Goal: Task Accomplishment & Management: Complete application form

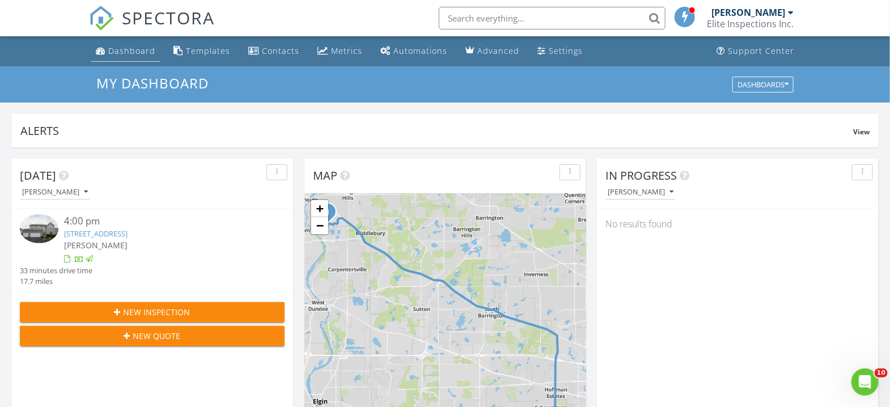
scroll to position [1055, 913]
drag, startPoint x: 0, startPoint y: 0, endPoint x: 115, endPoint y: 48, distance: 124.3
click at [115, 48] on div "Dashboard" at bounding box center [131, 50] width 47 height 11
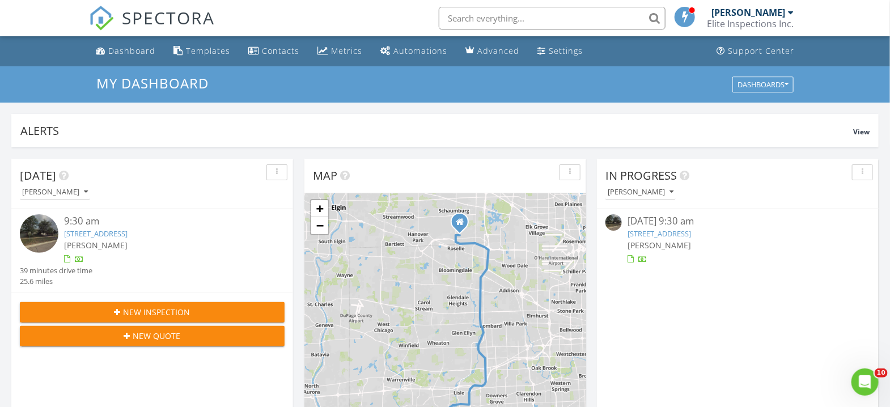
click at [163, 310] on span "New Inspection" at bounding box center [157, 312] width 67 height 12
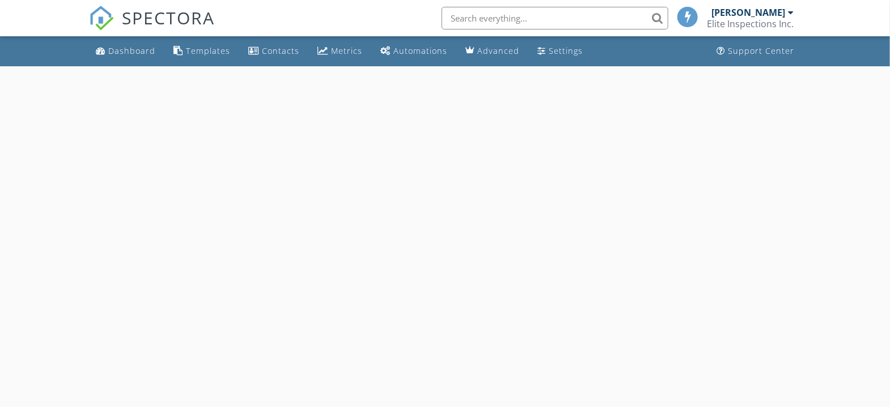
select select "7"
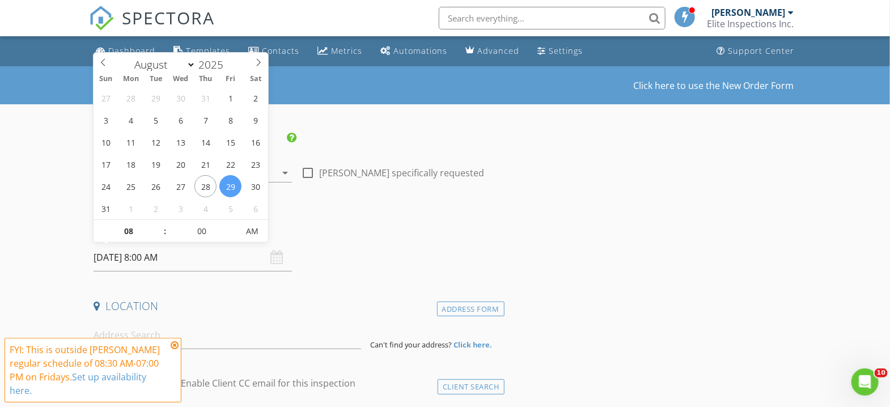
click at [189, 259] on input "[DATE] 8:00 AM" at bounding box center [193, 258] width 198 height 28
type input "09"
type input "[DATE] 9:00 AM"
click at [157, 226] on span at bounding box center [159, 225] width 8 height 11
type input "10"
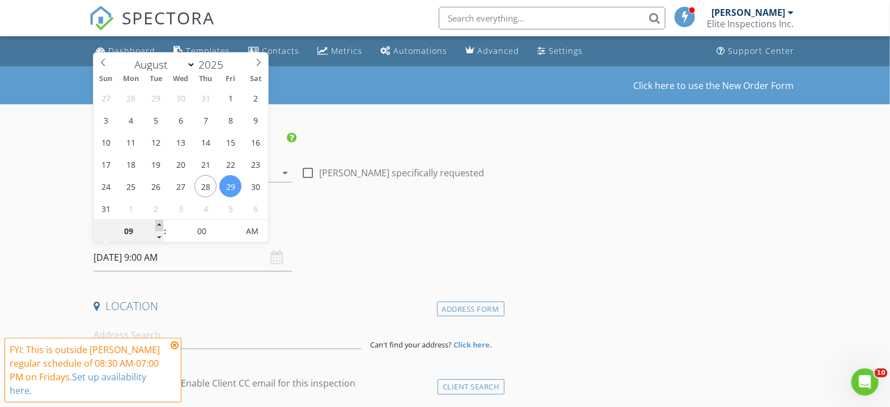
type input "[DATE] 10:00 AM"
click at [157, 226] on span at bounding box center [159, 225] width 8 height 11
type input "11"
type input "08/29/2025 11:00 AM"
click at [157, 226] on span at bounding box center [159, 225] width 8 height 11
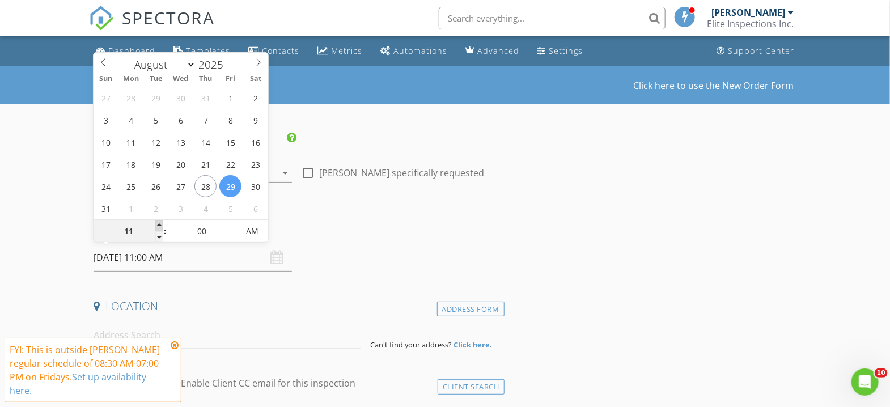
type input "12"
type input "08/29/2025 12:00 PM"
click at [157, 226] on span at bounding box center [159, 225] width 8 height 11
type input "01"
type input "08/29/2025 1:00 PM"
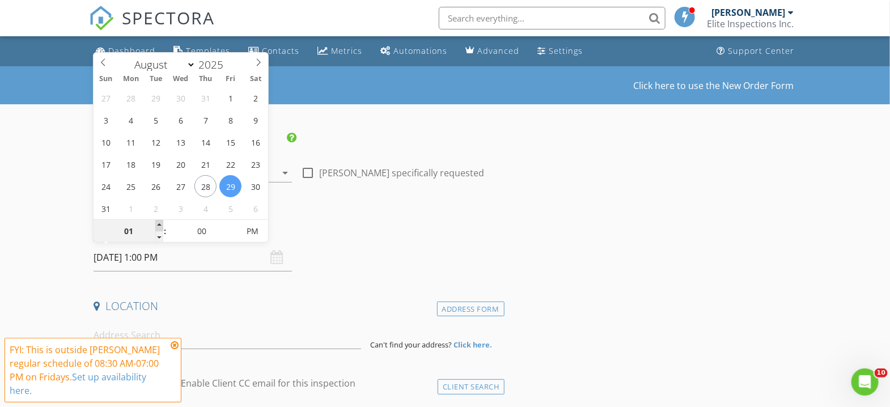
click at [157, 226] on span at bounding box center [159, 225] width 8 height 11
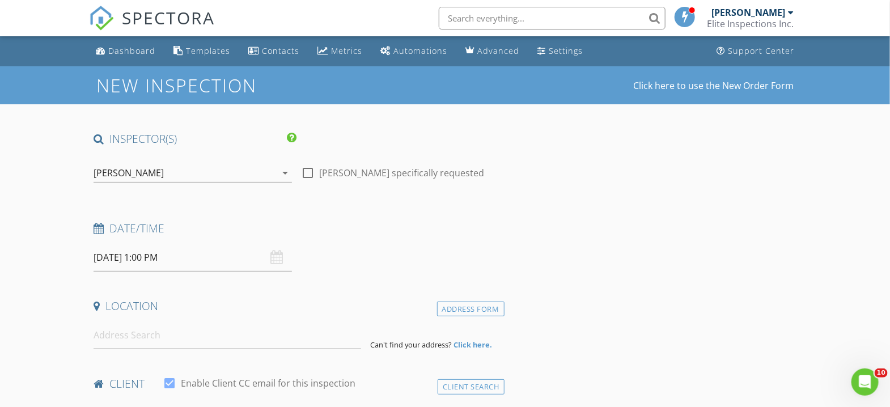
click at [480, 227] on h4 "Date/Time" at bounding box center [297, 228] width 407 height 15
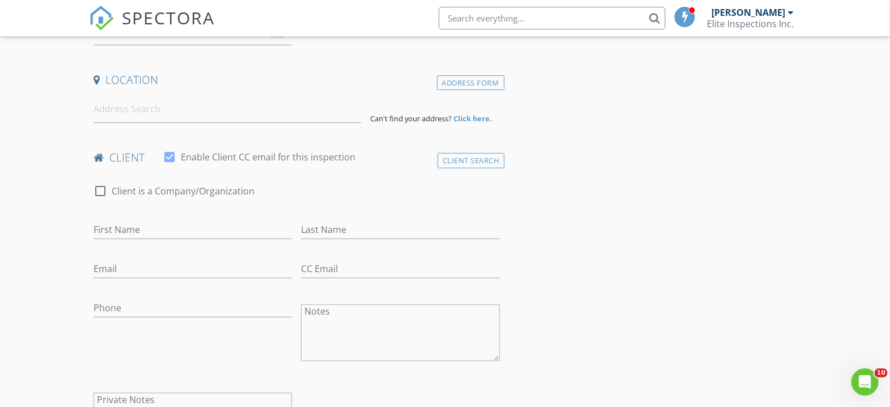
scroll to position [151, 0]
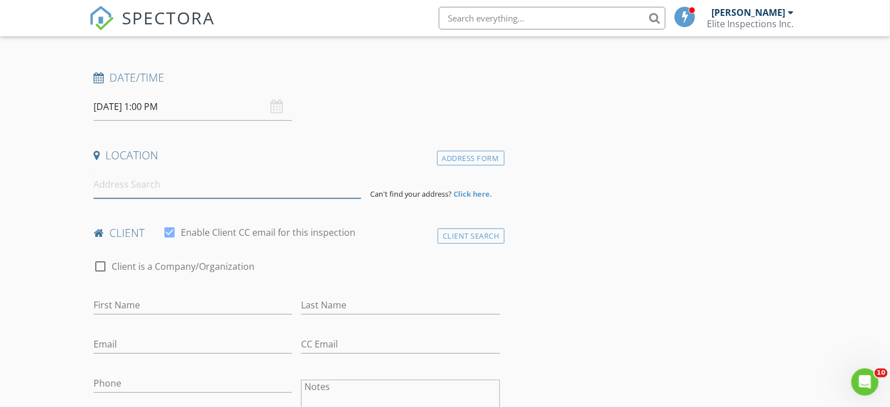
click at [176, 189] on input at bounding box center [228, 185] width 268 height 28
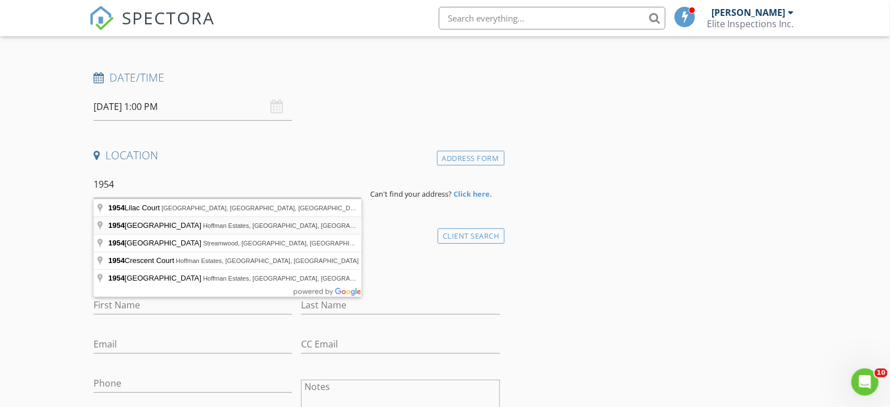
type input "1954 Brookside Lane, Hoffman Estates, IL, USA"
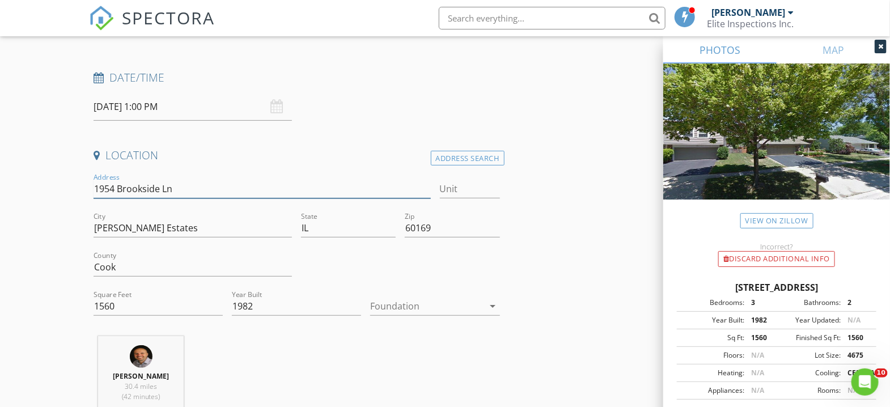
drag, startPoint x: 96, startPoint y: 187, endPoint x: 230, endPoint y: 189, distance: 134.4
click at [230, 189] on input "1954 Brookside Ln" at bounding box center [262, 189] width 337 height 19
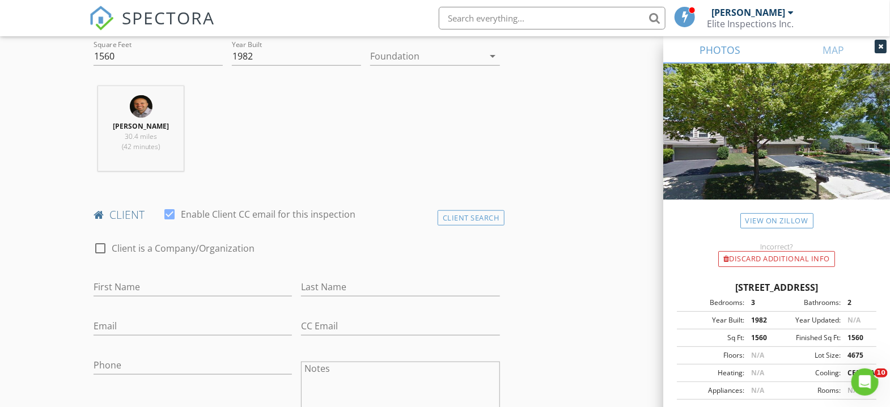
scroll to position [378, 0]
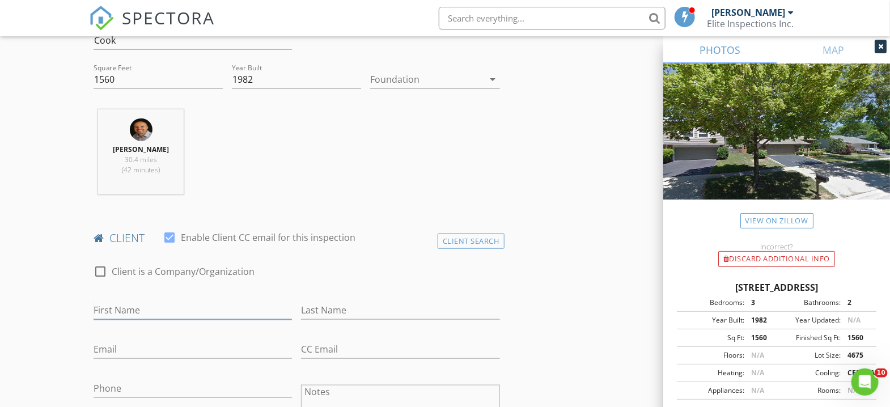
click at [188, 310] on input "First Name" at bounding box center [193, 310] width 198 height 19
type input "Jan"
click at [337, 311] on input "Last Name" at bounding box center [400, 310] width 198 height 19
type input "Banaszak"
click at [164, 354] on input "Email" at bounding box center [193, 349] width 198 height 19
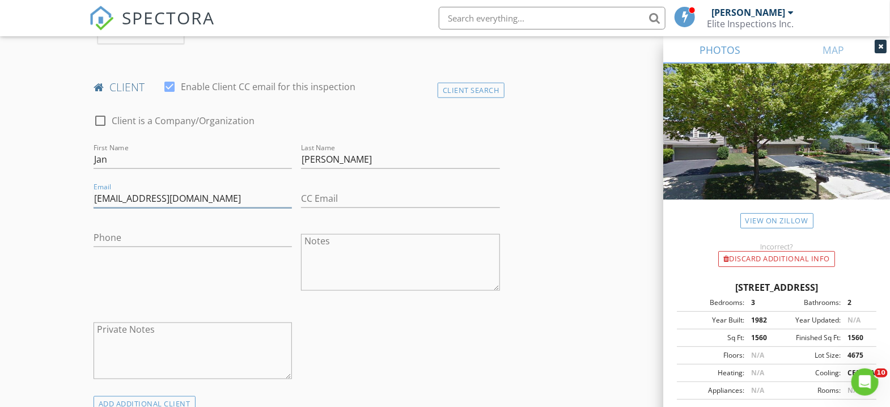
scroll to position [529, 0]
type input "janbanaszak@yahoo.com"
click at [130, 240] on input "Phone" at bounding box center [193, 237] width 198 height 19
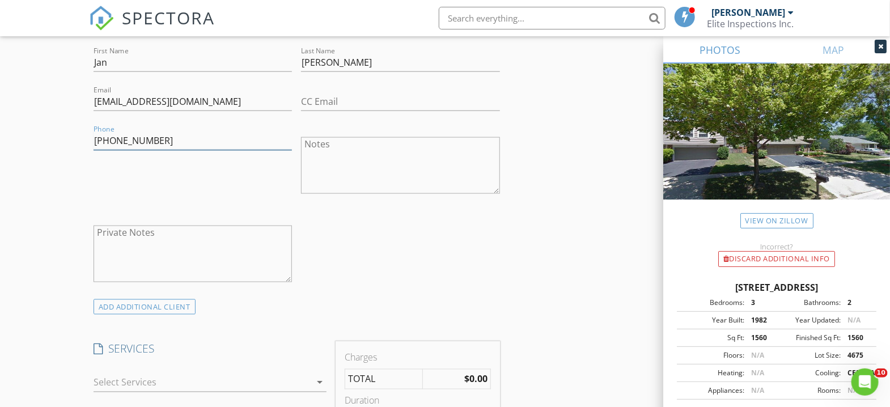
scroll to position [680, 0]
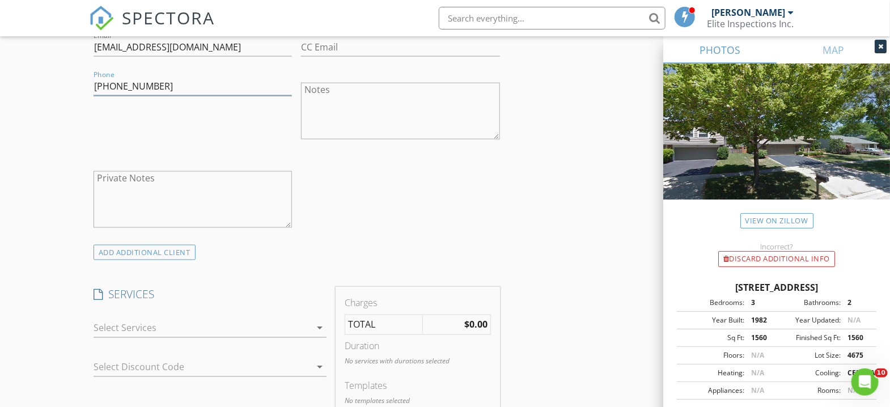
type input "312-838-9142"
click at [319, 326] on icon "arrow_drop_down" at bounding box center [320, 328] width 14 height 14
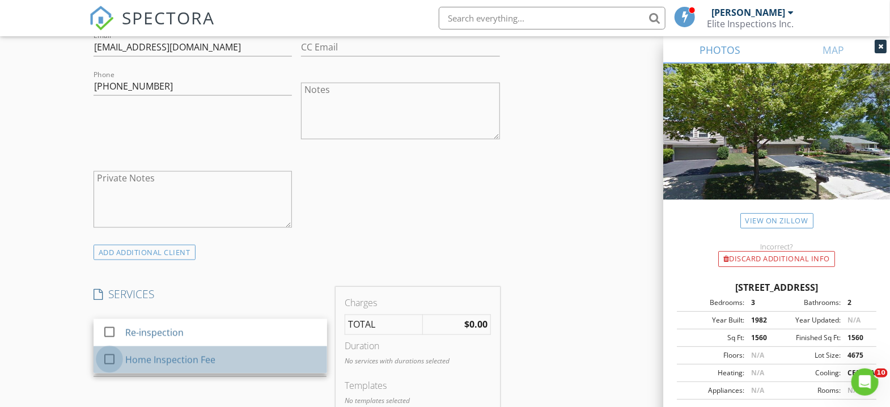
click at [107, 359] on div at bounding box center [109, 359] width 19 height 19
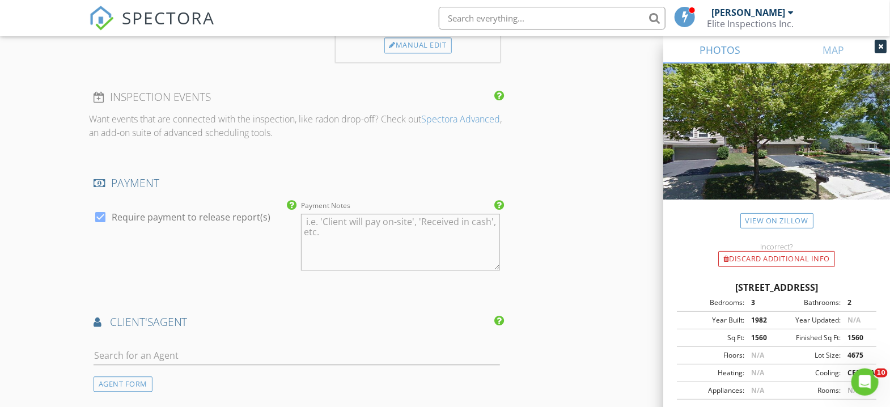
scroll to position [1133, 0]
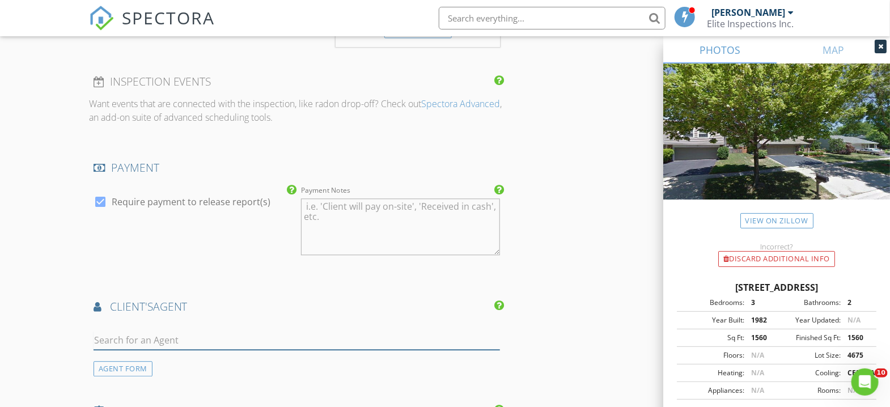
click at [209, 341] on input "text" at bounding box center [297, 340] width 407 height 19
click at [108, 373] on div "AGENT FORM" at bounding box center [123, 368] width 59 height 15
click at [136, 342] on input "First Name" at bounding box center [193, 340] width 198 height 19
type input "Peter"
click at [311, 335] on input "Last Name" at bounding box center [400, 340] width 198 height 19
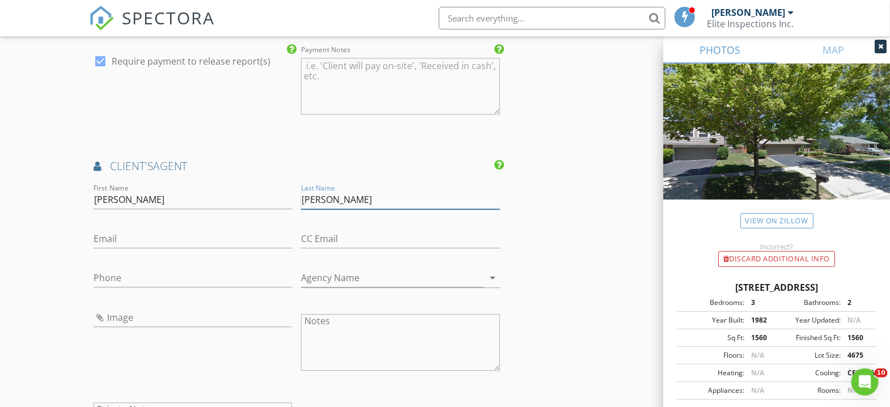
scroll to position [1285, 0]
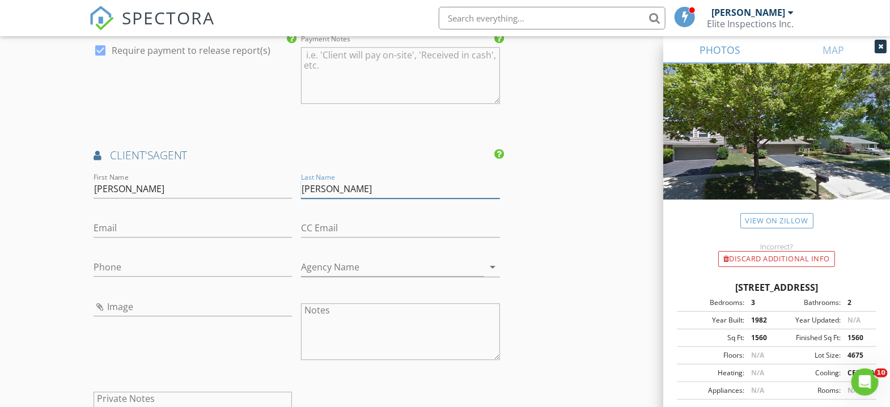
type input "Pluta"
click at [141, 221] on input "Email" at bounding box center [193, 228] width 198 height 19
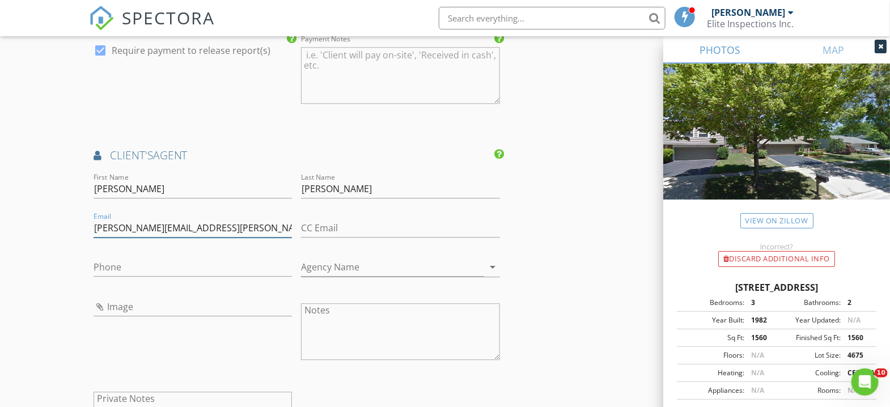
type input "peter.pluta@hotmail.com"
click at [143, 260] on input "Phone" at bounding box center [193, 267] width 198 height 19
type input "847-650-4488"
click at [331, 258] on input "Agency Name" at bounding box center [392, 267] width 183 height 19
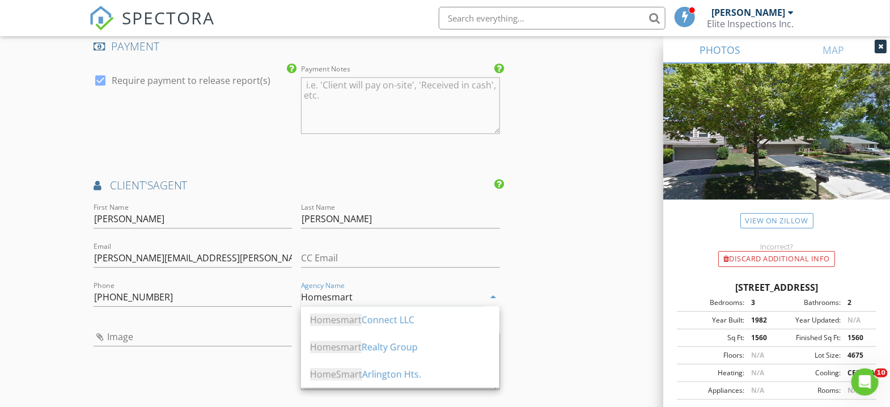
scroll to position [1209, 0]
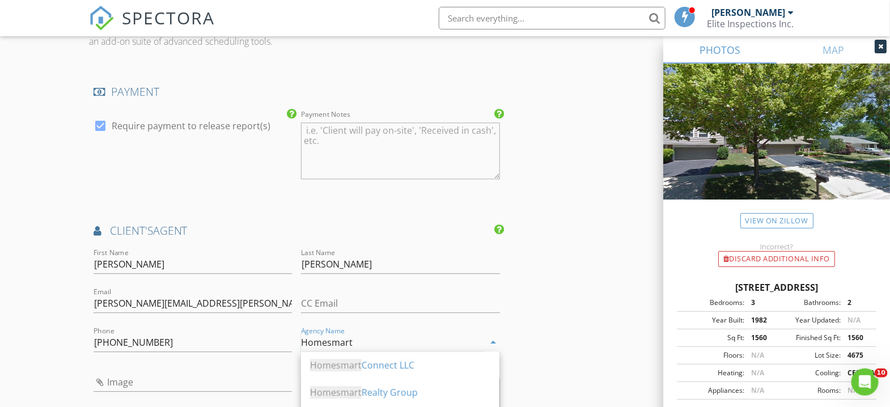
click at [365, 363] on div "Homesmart Connect LLC" at bounding box center [400, 365] width 180 height 14
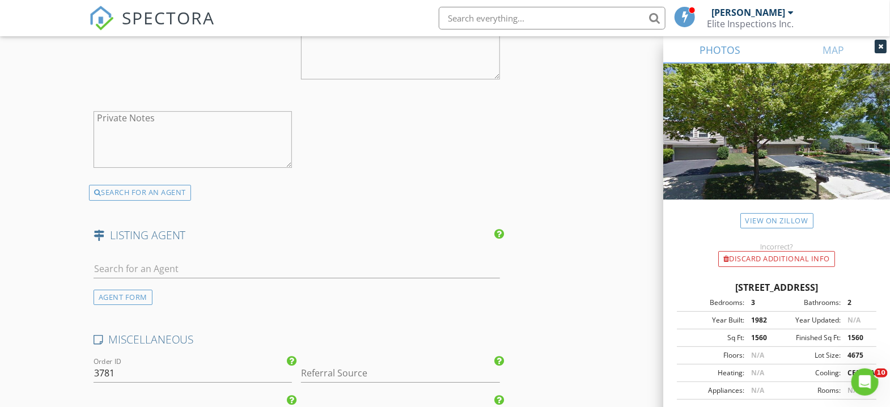
scroll to position [1663, 0]
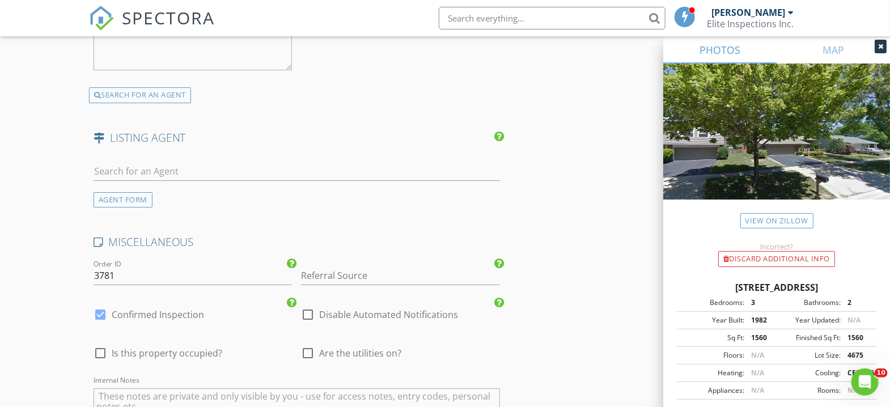
type input "Homesmart Connect LLC"
click at [350, 274] on input "Referral Source" at bounding box center [400, 275] width 198 height 19
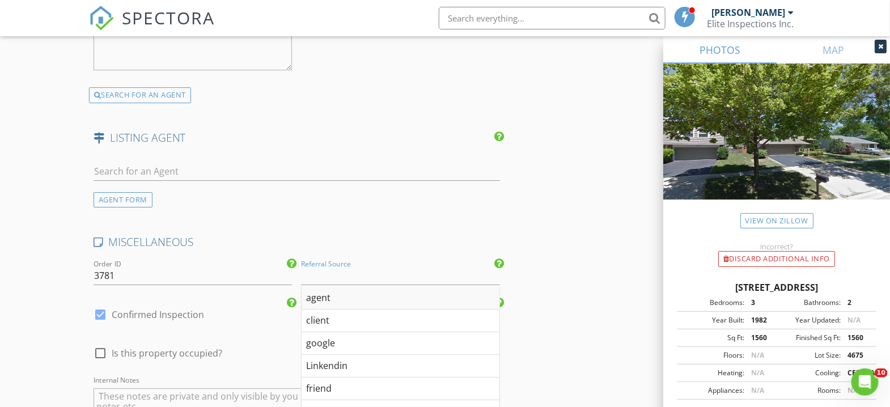
click at [331, 298] on div "agent" at bounding box center [400, 298] width 197 height 23
type input "agent"
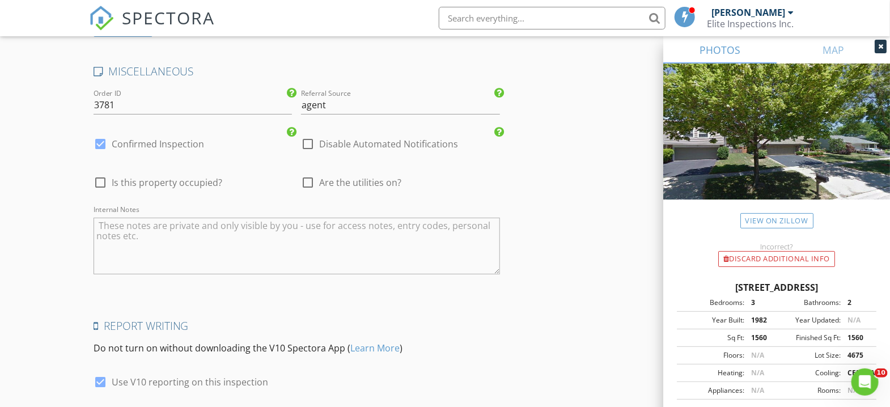
scroll to position [1920, 0]
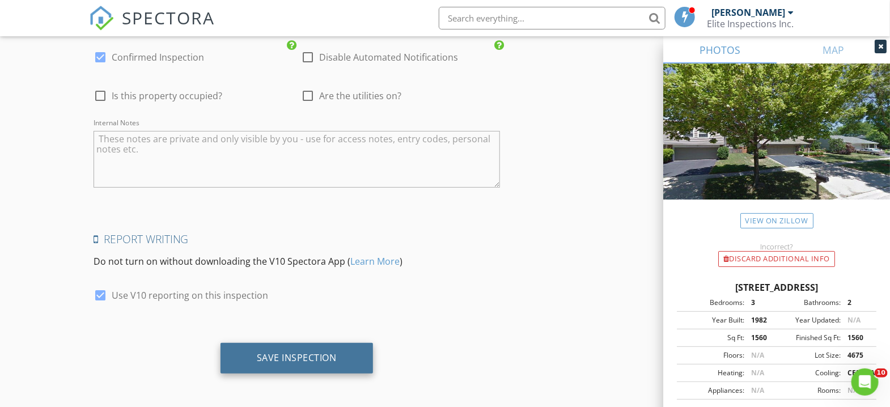
click at [308, 358] on div "Save Inspection" at bounding box center [297, 357] width 80 height 11
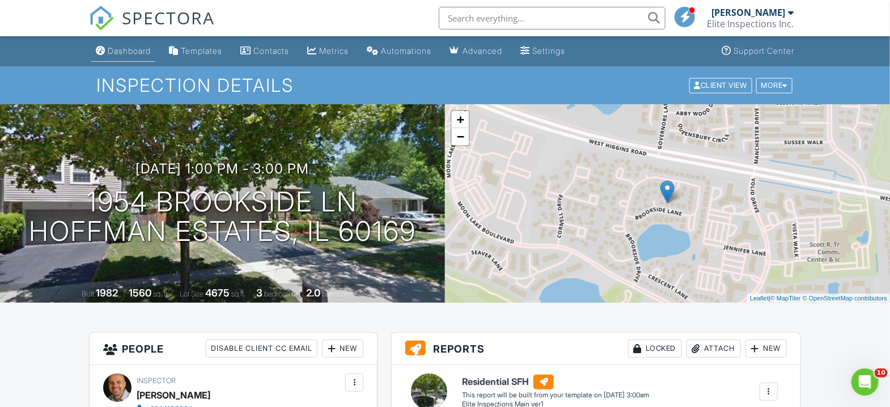
click at [136, 48] on div "Dashboard" at bounding box center [129, 51] width 43 height 10
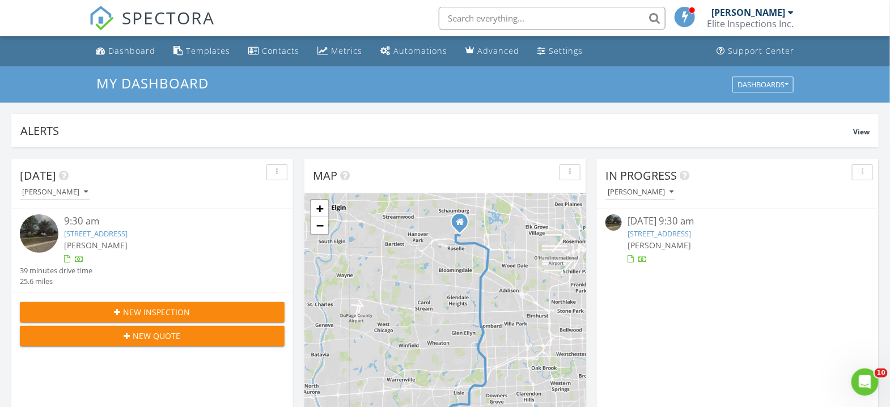
click at [171, 313] on span "New Inspection" at bounding box center [157, 312] width 67 height 12
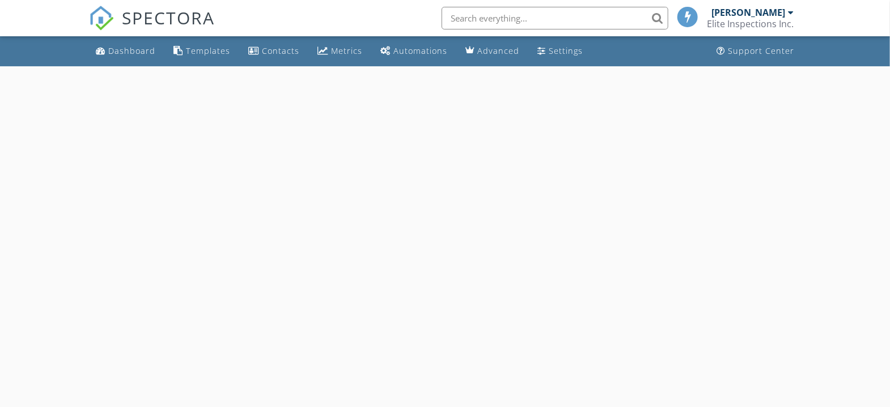
select select "7"
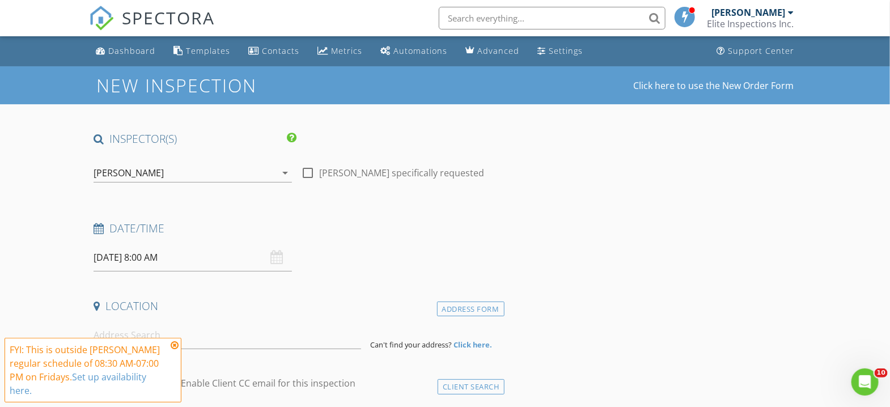
click at [209, 257] on input "[DATE] 8:00 AM" at bounding box center [193, 258] width 198 height 28
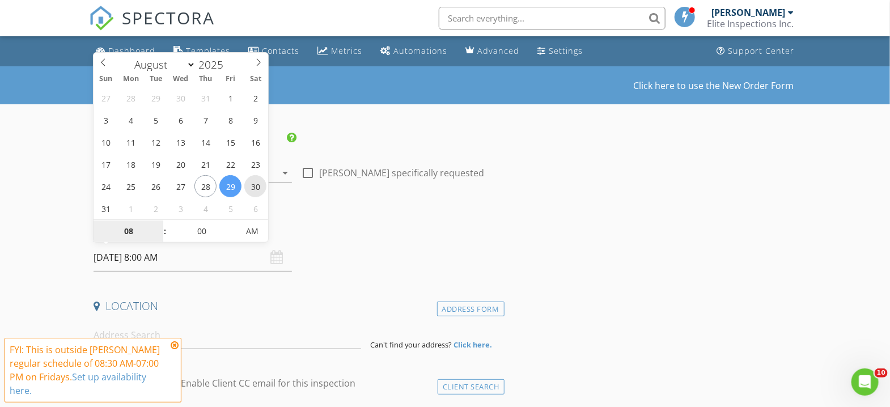
type input "[DATE] 8:00 AM"
type input "09"
type input "[DATE] 9:00 AM"
click at [162, 224] on span at bounding box center [159, 225] width 8 height 11
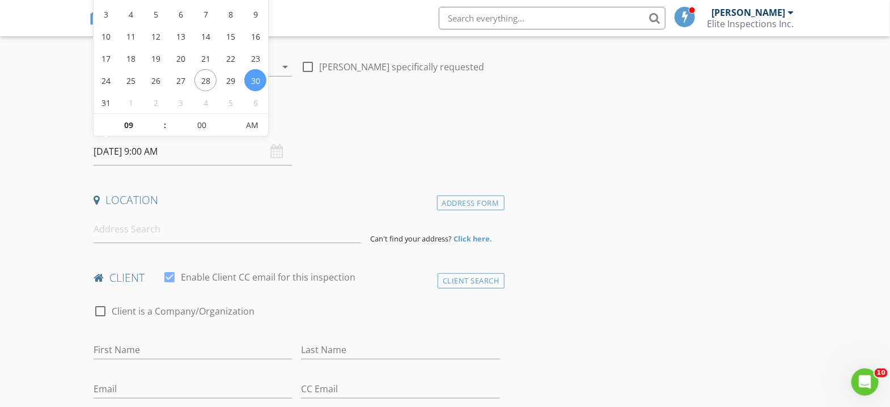
scroll to position [151, 0]
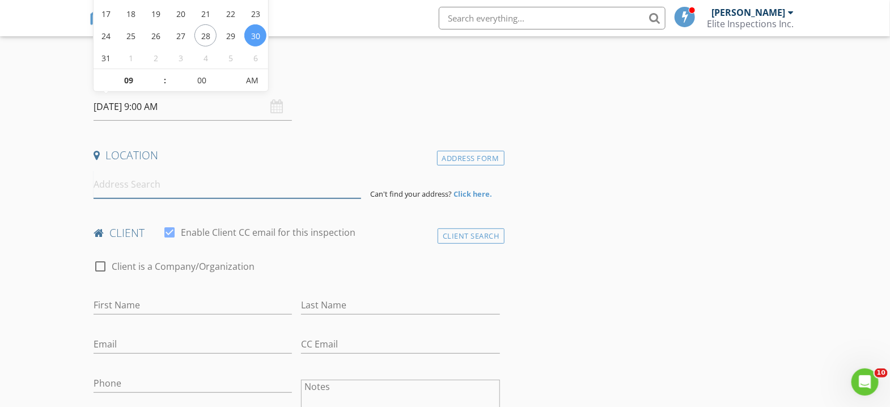
click at [153, 188] on input at bounding box center [228, 185] width 268 height 28
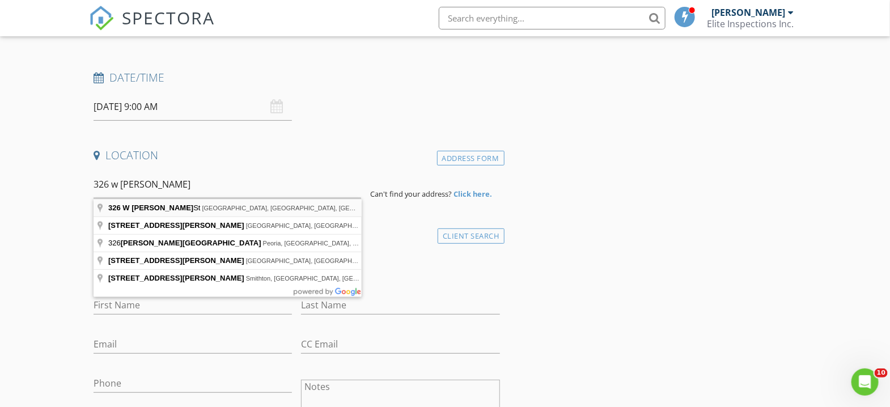
type input "326 W Eugenia St, Lombard, IL, USA"
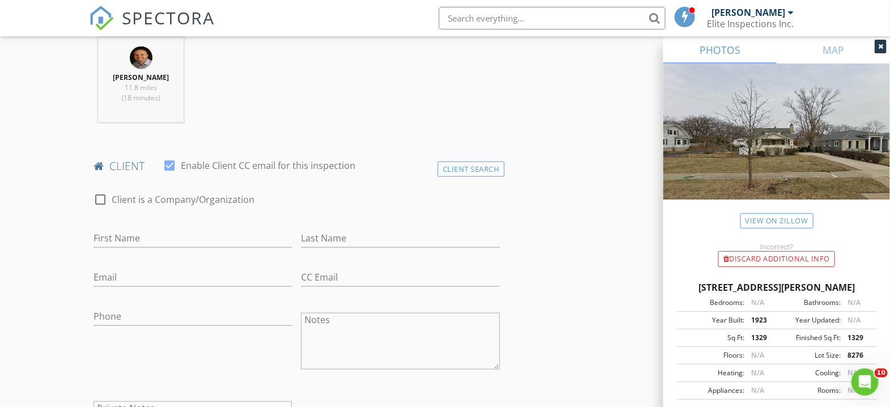
scroll to position [453, 0]
click at [130, 242] on input "First Name" at bounding box center [193, 235] width 198 height 19
type input "Yuridiana"
click at [361, 233] on input "Last Name" at bounding box center [400, 235] width 198 height 19
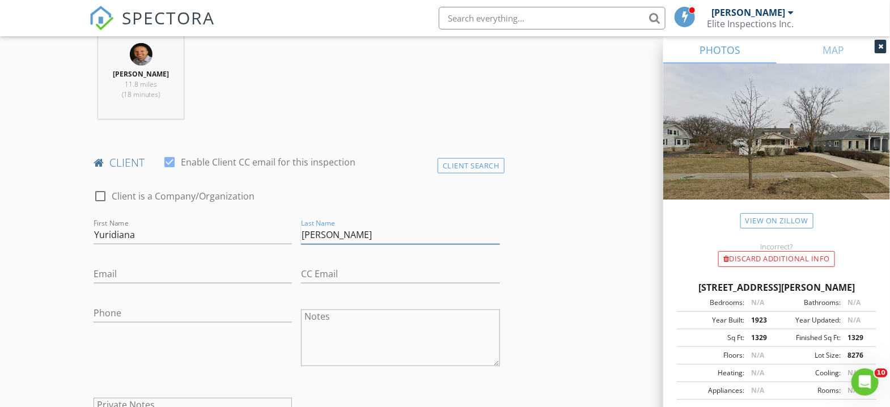
type input "[PERSON_NAME]"
click at [144, 274] on input "Email" at bounding box center [193, 274] width 198 height 19
type input "[EMAIL_ADDRESS][DOMAIN_NAME]"
click at [164, 319] on input "Phone" at bounding box center [193, 313] width 198 height 19
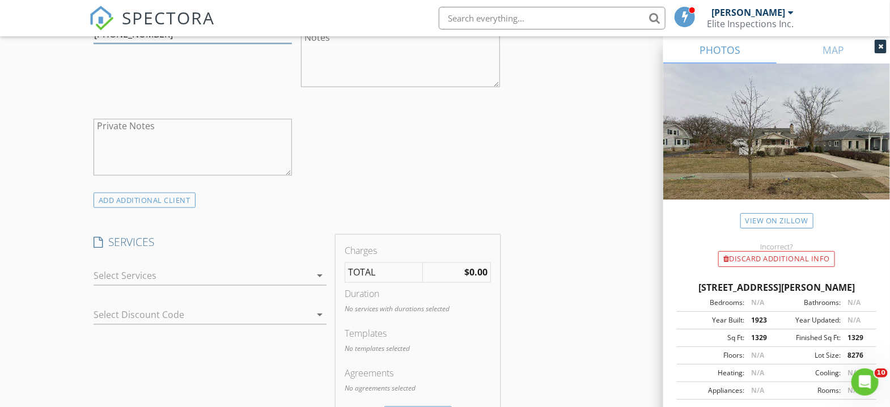
scroll to position [756, 0]
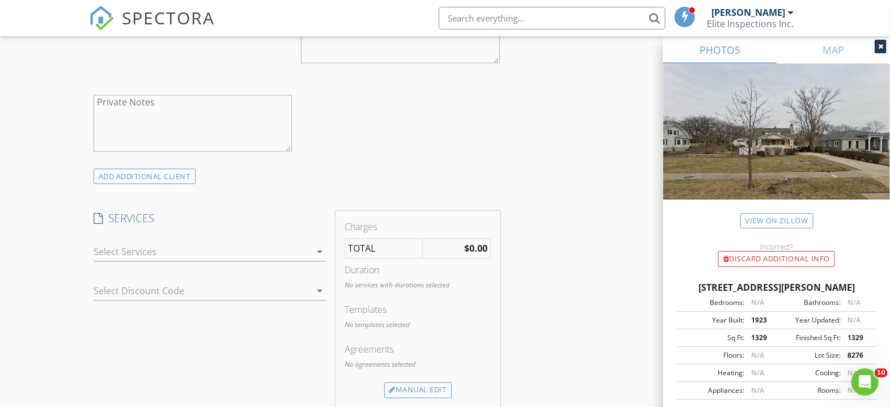
type input "[PHONE_NUMBER]"
click at [319, 252] on icon "arrow_drop_down" at bounding box center [320, 253] width 14 height 14
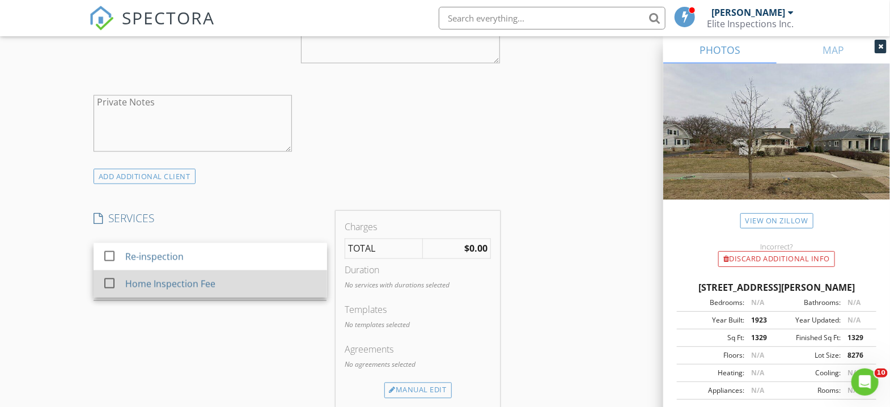
click at [109, 279] on div at bounding box center [109, 283] width 19 height 19
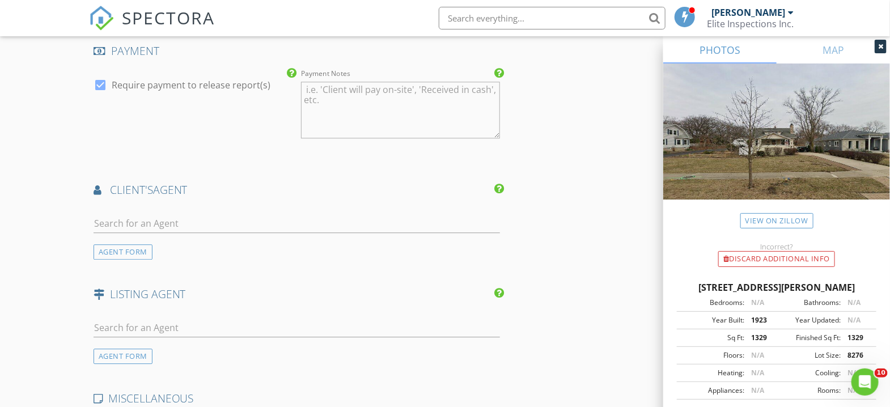
scroll to position [1285, 0]
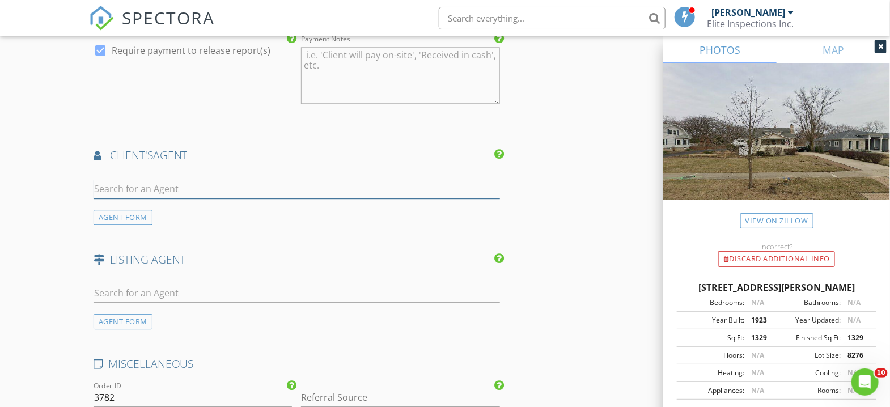
click at [161, 180] on input "text" at bounding box center [297, 189] width 407 height 19
click at [134, 214] on div "AGENT FORM" at bounding box center [123, 217] width 59 height 15
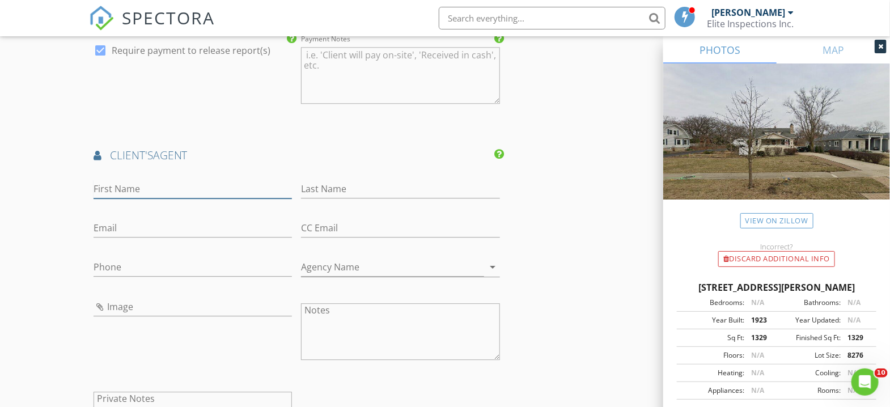
click at [136, 188] on input "First Name" at bounding box center [193, 189] width 198 height 19
type input "Jose"
click at [349, 188] on input "Last Name" at bounding box center [400, 189] width 198 height 19
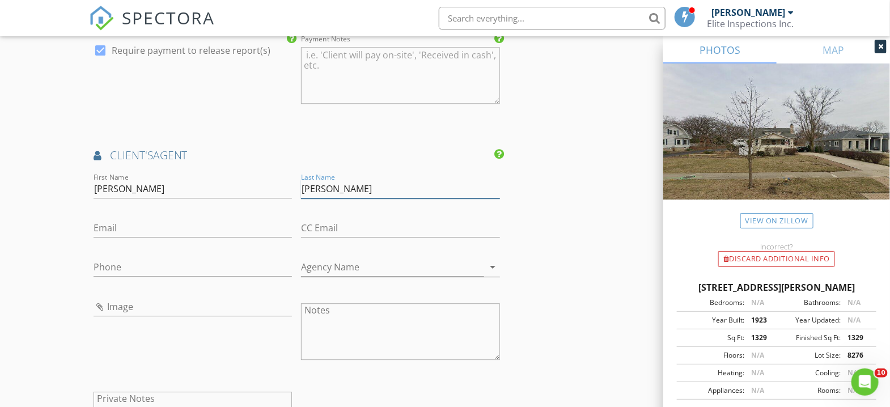
click at [308, 185] on input "Hernandez" at bounding box center [400, 189] width 198 height 19
type input "Fernandez"
click at [146, 230] on input "Email" at bounding box center [193, 228] width 198 height 19
type input "jfernandez@vista-realestate.com"
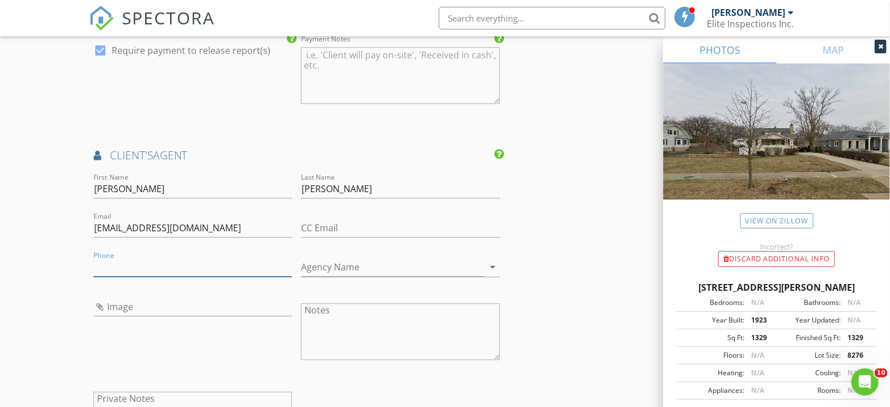
click at [126, 268] on input "Phone" at bounding box center [193, 267] width 198 height 19
type input "630-272-4615"
click at [348, 264] on input "Agency Name" at bounding box center [392, 267] width 183 height 19
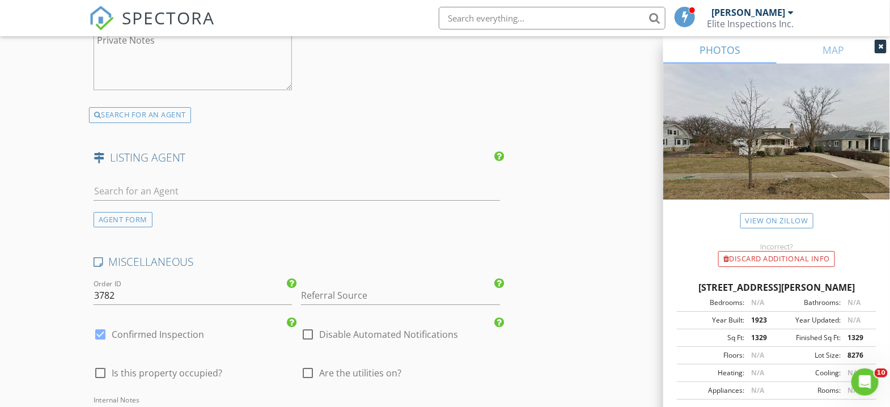
scroll to position [1663, 0]
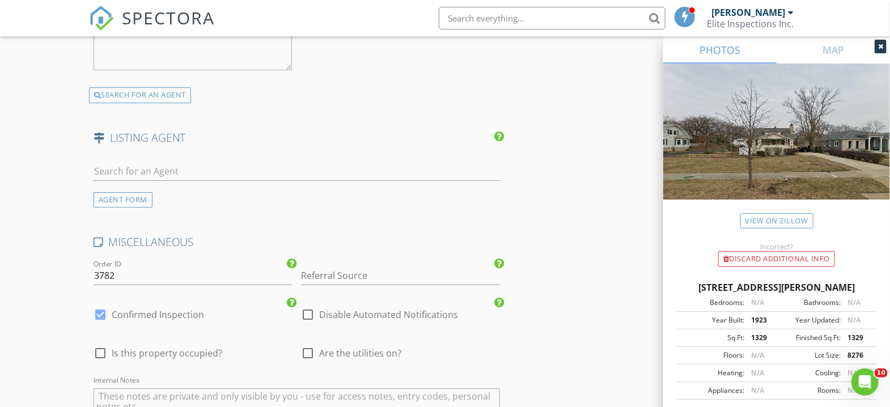
type input "VISTA Realty Group"
click at [346, 276] on input "Referral Source" at bounding box center [400, 275] width 198 height 19
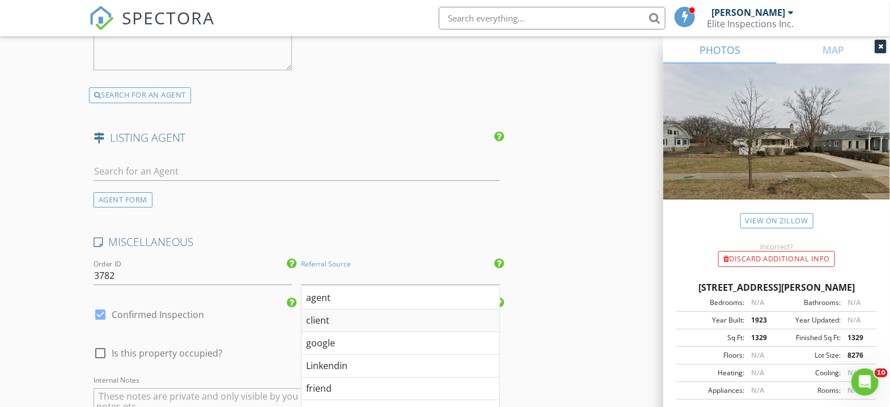
click at [343, 320] on div "client" at bounding box center [400, 321] width 197 height 23
type input "client"
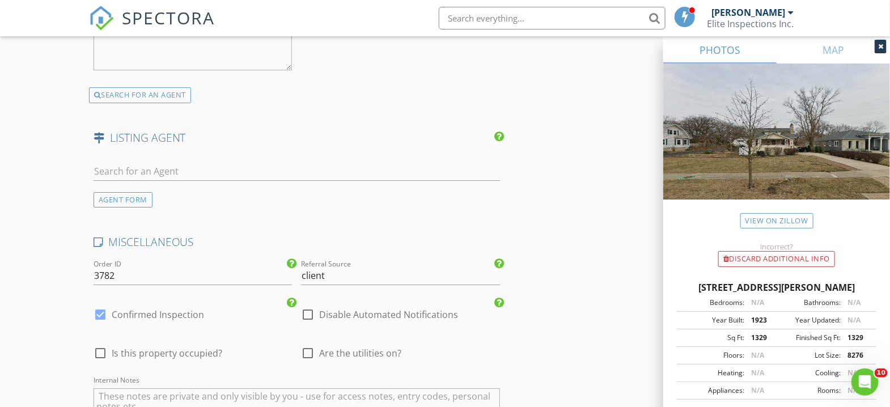
scroll to position [1920, 0]
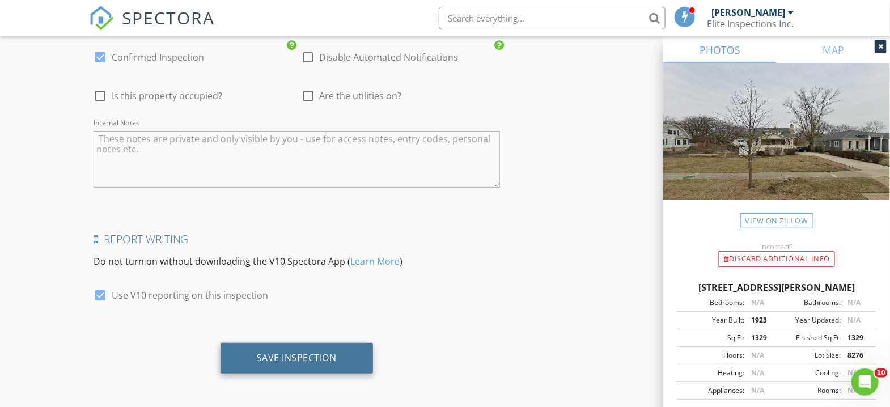
click at [315, 356] on div "Save Inspection" at bounding box center [297, 357] width 80 height 11
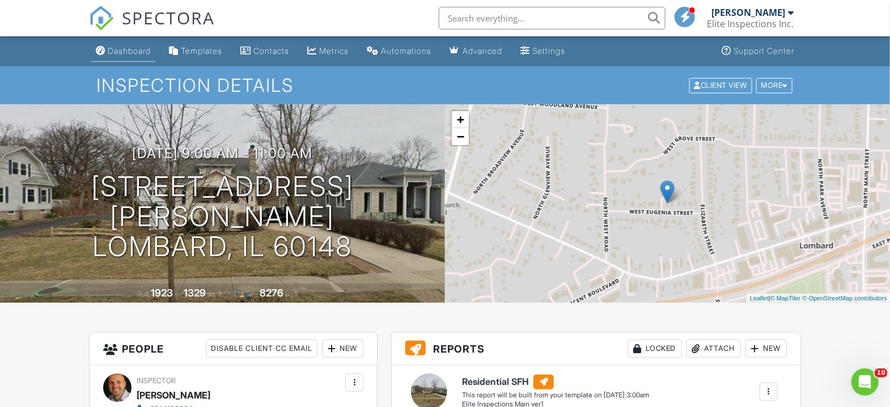
click at [121, 50] on div "Dashboard" at bounding box center [129, 51] width 43 height 10
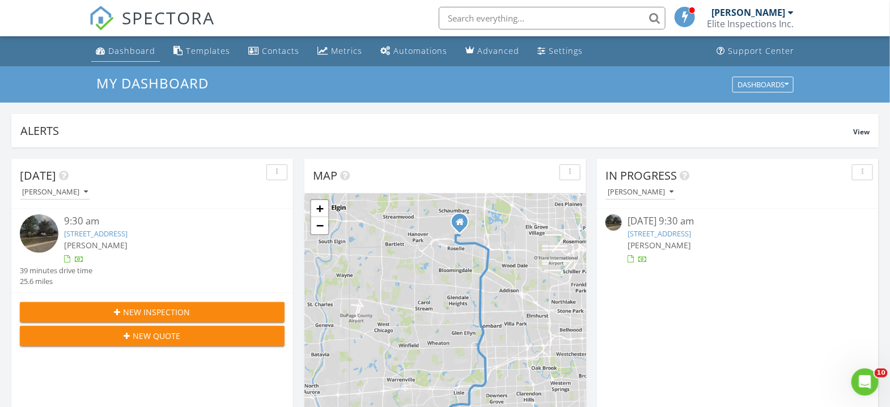
click at [121, 52] on div "Dashboard" at bounding box center [131, 50] width 47 height 11
click at [749, 10] on div "[PERSON_NAME]" at bounding box center [749, 12] width 74 height 11
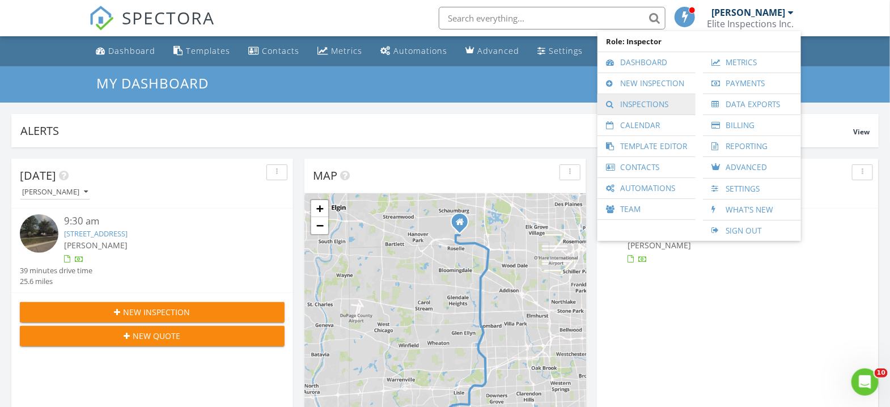
click at [646, 105] on link "Inspections" at bounding box center [646, 104] width 87 height 20
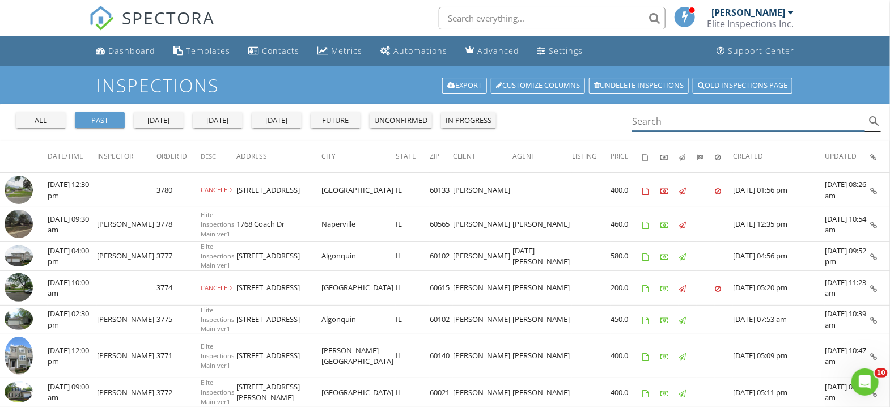
click at [675, 121] on input "Search" at bounding box center [748, 121] width 233 height 19
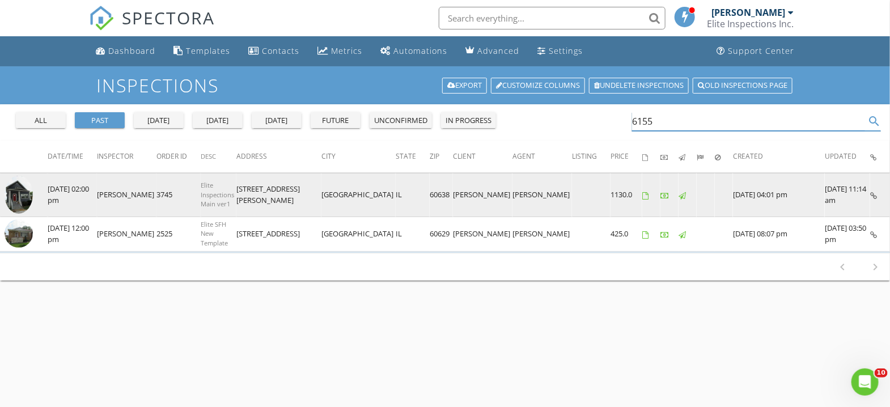
type input "6155"
click at [22, 196] on img at bounding box center [19, 195] width 28 height 38
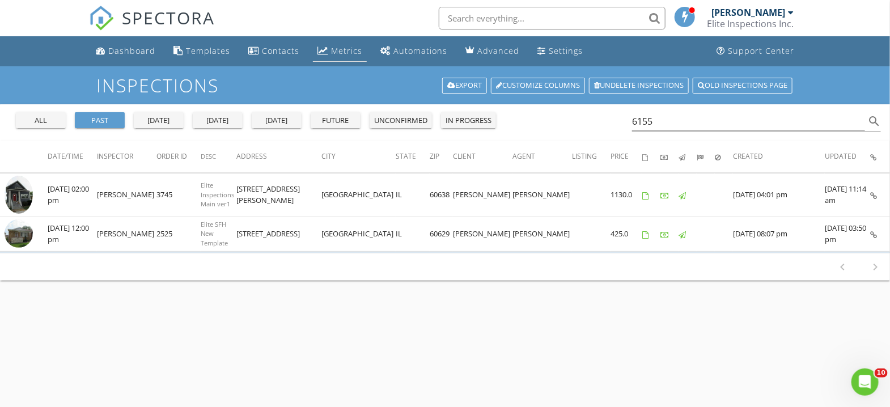
click at [345, 48] on div "Metrics" at bounding box center [346, 50] width 31 height 11
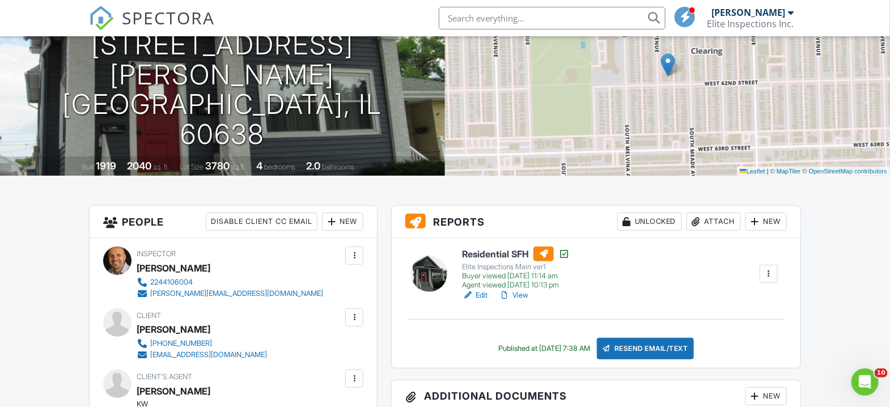
scroll to position [151, 0]
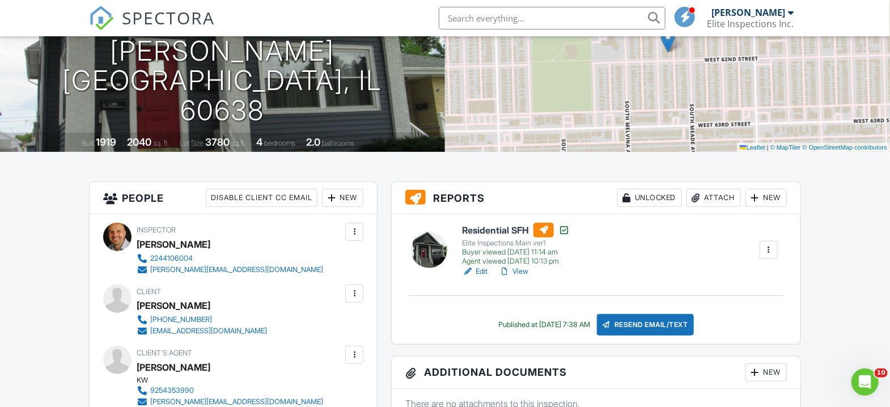
click at [520, 269] on link "View" at bounding box center [513, 271] width 29 height 11
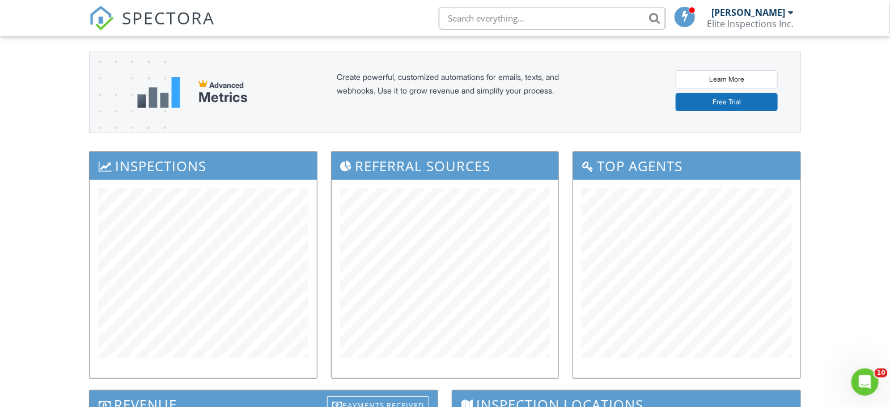
scroll to position [10, 0]
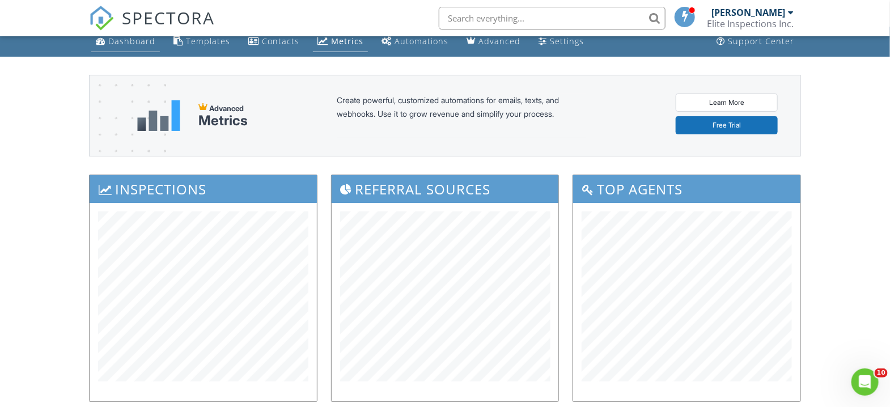
click at [132, 42] on div "Dashboard" at bounding box center [131, 41] width 47 height 11
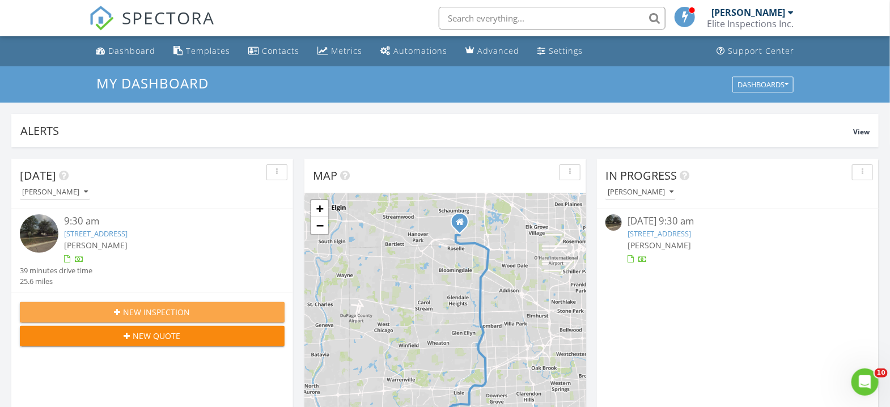
click at [198, 315] on div "New Inspection" at bounding box center [152, 312] width 247 height 12
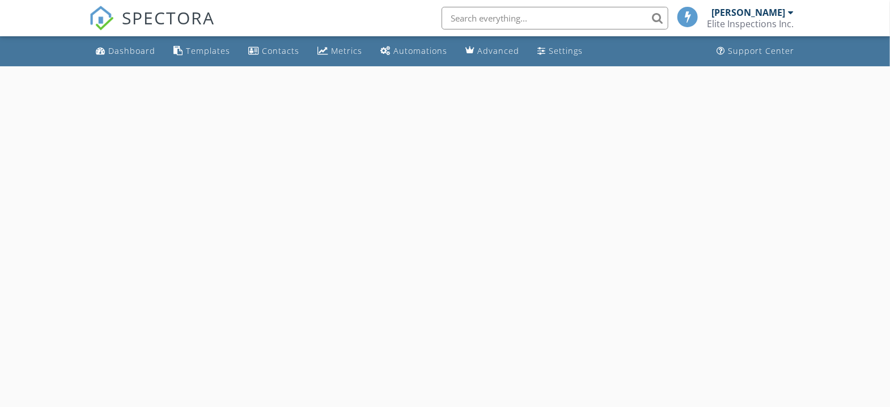
select select "7"
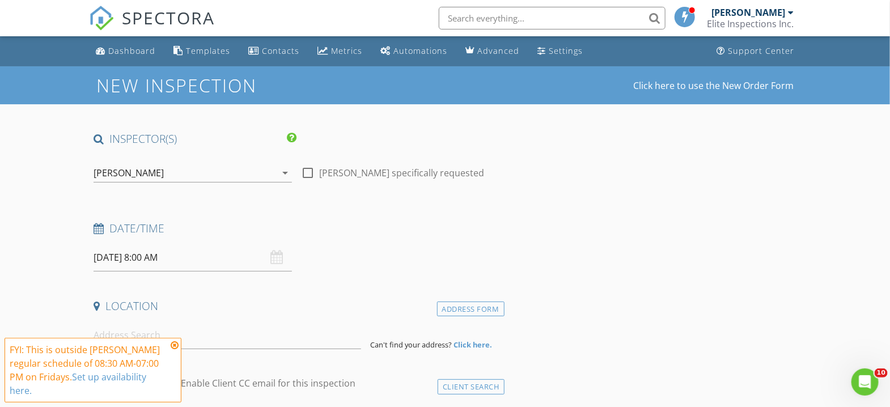
click at [193, 262] on input "08/29/2025 8:00 AM" at bounding box center [193, 258] width 198 height 28
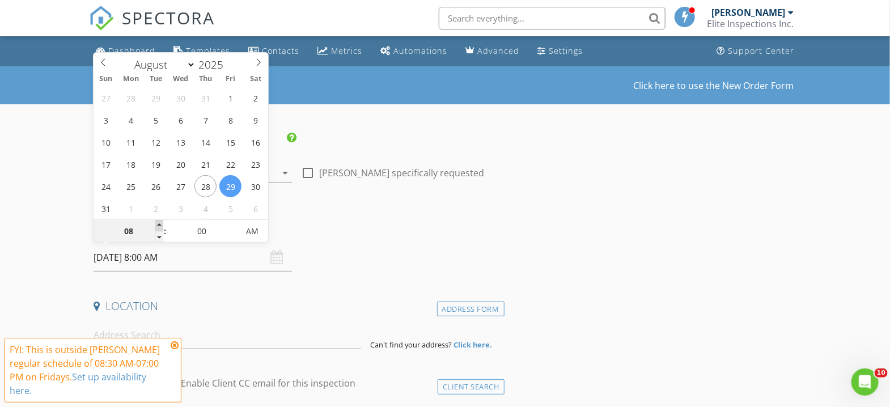
type input "09"
type input "08/29/2025 9:00 AM"
click at [159, 225] on span at bounding box center [159, 225] width 8 height 11
type input "10"
type input "08/29/2025 10:00 AM"
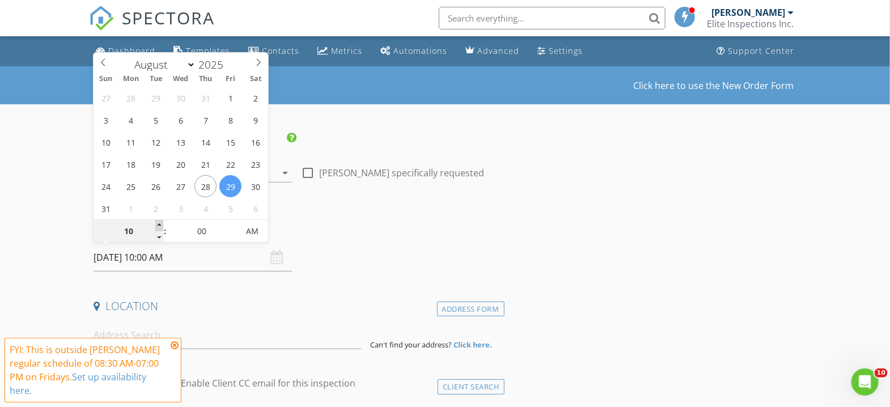
click at [159, 225] on span at bounding box center [159, 225] width 8 height 11
type input "11"
type input "08/29/2025 11:00 AM"
click at [159, 225] on span at bounding box center [159, 225] width 8 height 11
type input "12"
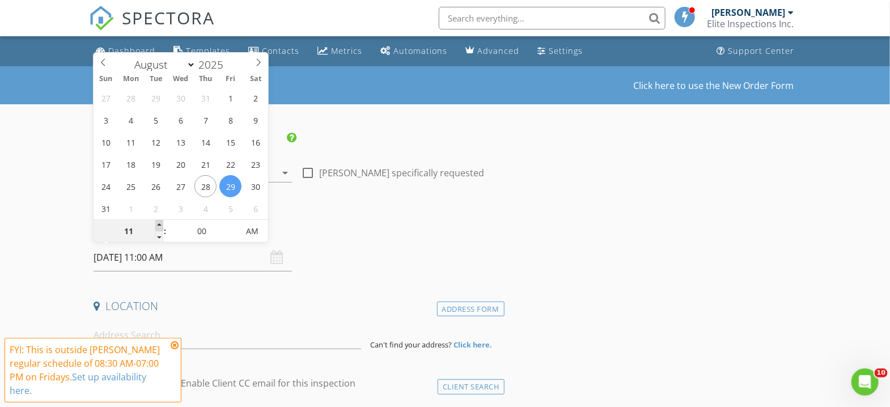
type input "08/29/2025 12:00 PM"
click at [159, 225] on span at bounding box center [159, 225] width 8 height 11
type input "01"
type input "08/29/2025 1:00 PM"
click at [159, 225] on span at bounding box center [159, 225] width 8 height 11
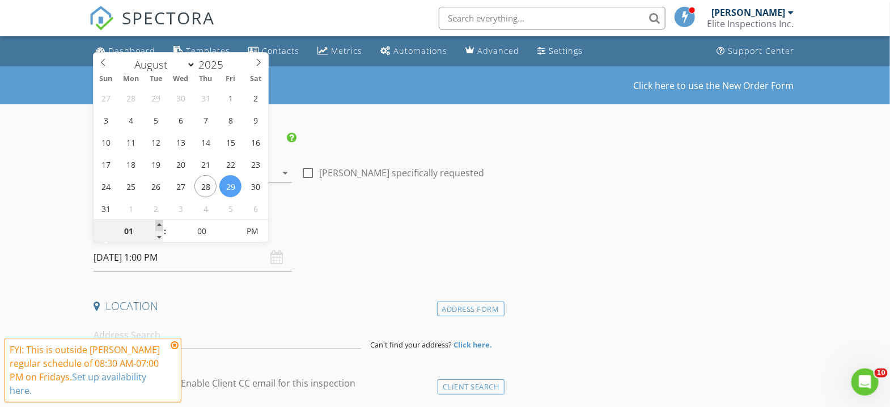
type input "02"
type input "08/29/2025 2:00 PM"
click at [159, 225] on span at bounding box center [159, 225] width 8 height 11
type input "03"
type input "08/29/2025 3:00 PM"
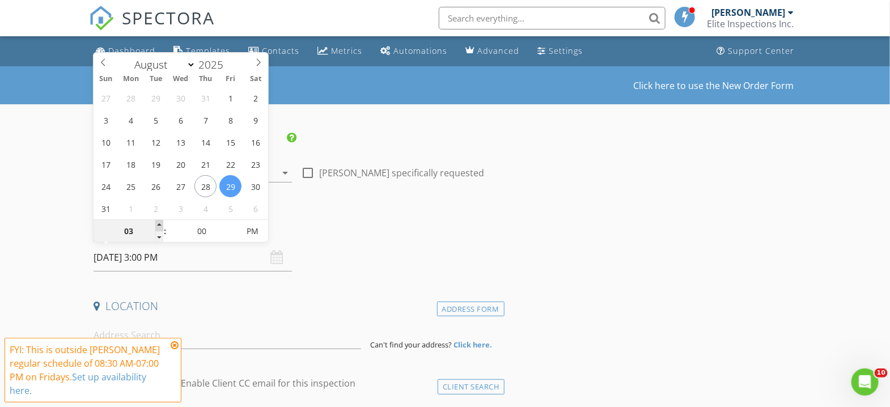
click at [159, 225] on span at bounding box center [159, 225] width 8 height 11
type input "04"
type input "08/29/2025 4:00 PM"
click at [159, 225] on span at bounding box center [159, 225] width 8 height 11
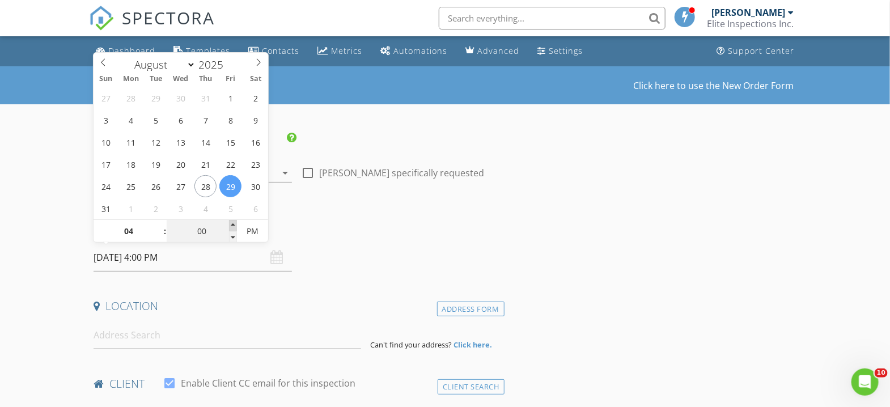
type input "05"
type input "08/29/2025 4:05 PM"
click at [231, 221] on span at bounding box center [233, 225] width 8 height 11
type input "10"
type input "08/29/2025 4:10 PM"
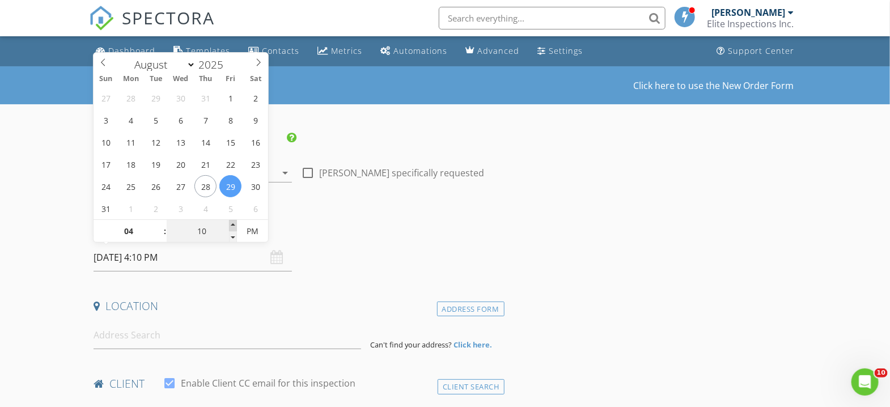
click at [231, 221] on span at bounding box center [233, 225] width 8 height 11
type input "15"
type input "08/29/2025 4:15 PM"
click at [231, 221] on span at bounding box center [233, 225] width 8 height 11
type input "20"
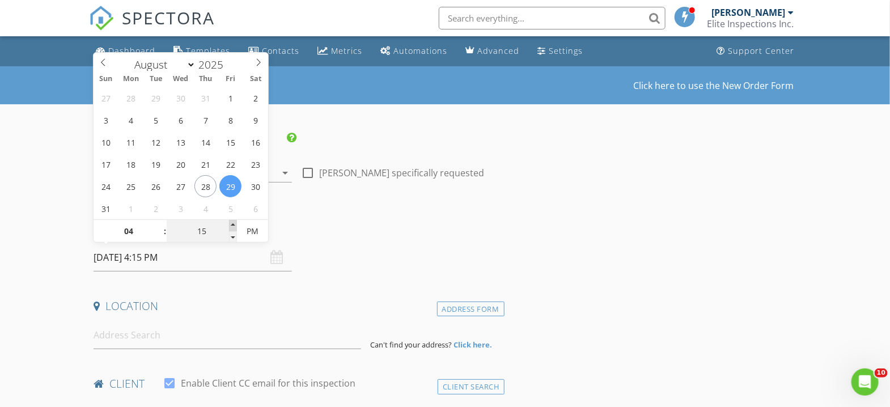
type input "08/29/2025 4:20 PM"
click at [231, 221] on span at bounding box center [233, 225] width 8 height 11
type input "25"
type input "08/29/2025 4:25 PM"
click at [231, 221] on span at bounding box center [233, 225] width 8 height 11
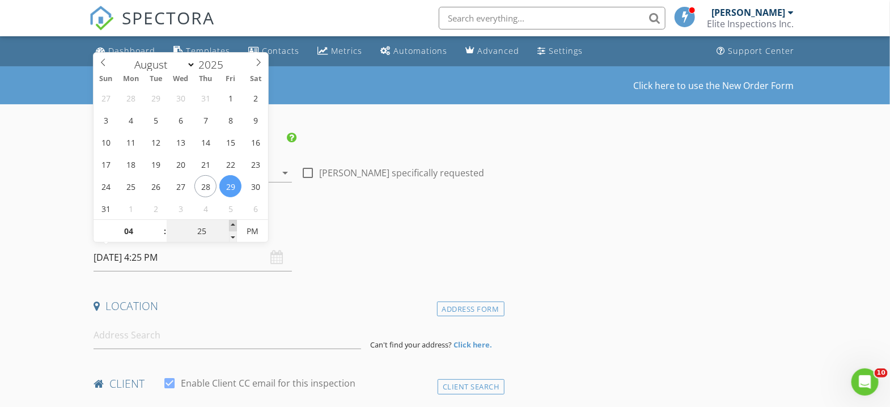
type input "30"
type input "08/29/2025 4:30 PM"
click at [231, 221] on span at bounding box center [233, 225] width 8 height 11
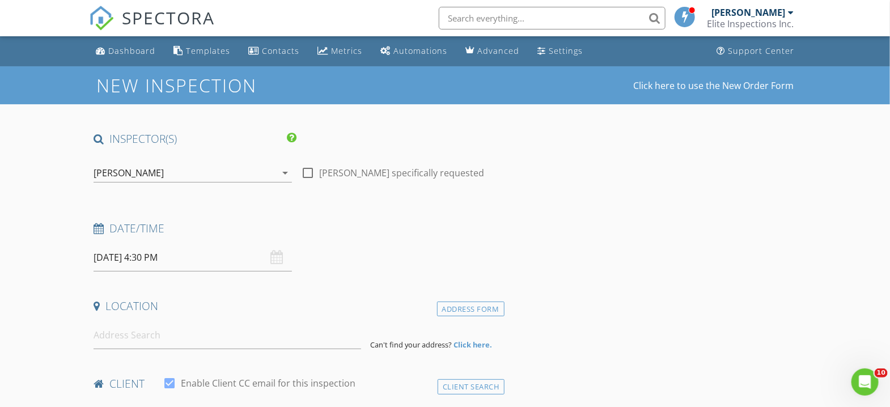
click at [155, 336] on input at bounding box center [228, 335] width 268 height 28
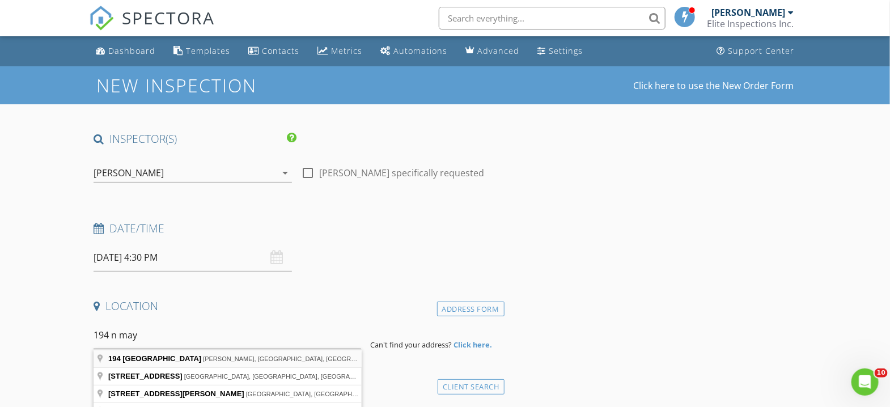
type input "194 North May Street, Hinckley, IL, USA"
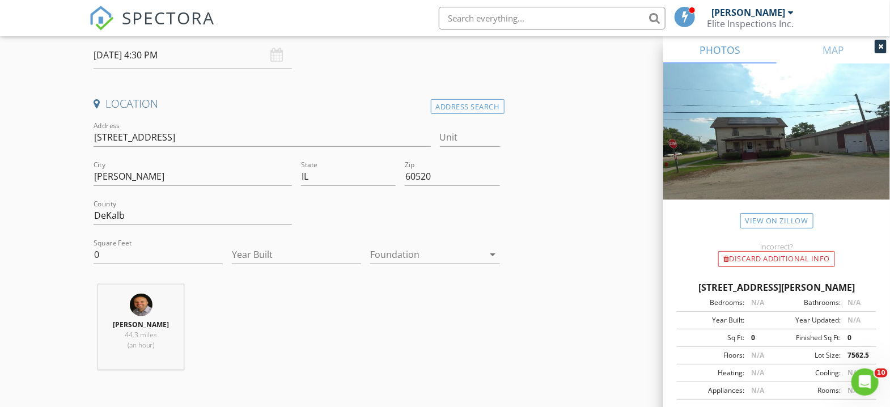
scroll to position [226, 0]
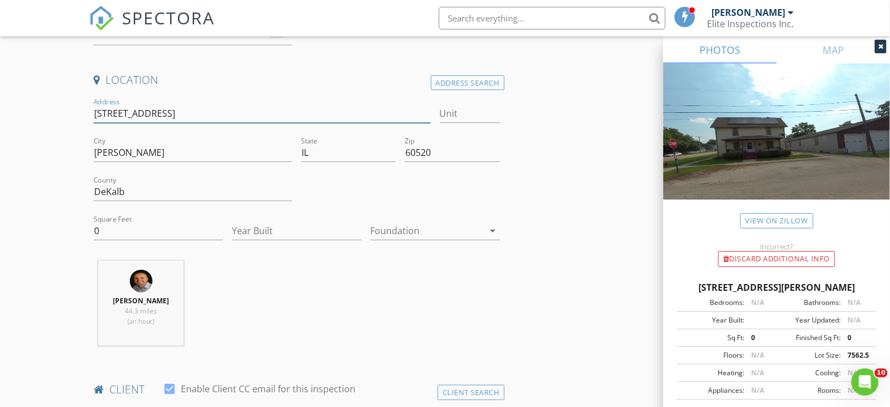
drag, startPoint x: 97, startPoint y: 110, endPoint x: 154, endPoint y: 112, distance: 57.3
click at [154, 112] on input "194 N May St" at bounding box center [262, 113] width 337 height 19
drag, startPoint x: 149, startPoint y: 231, endPoint x: 61, endPoint y: 227, distance: 88.0
type input "1500"
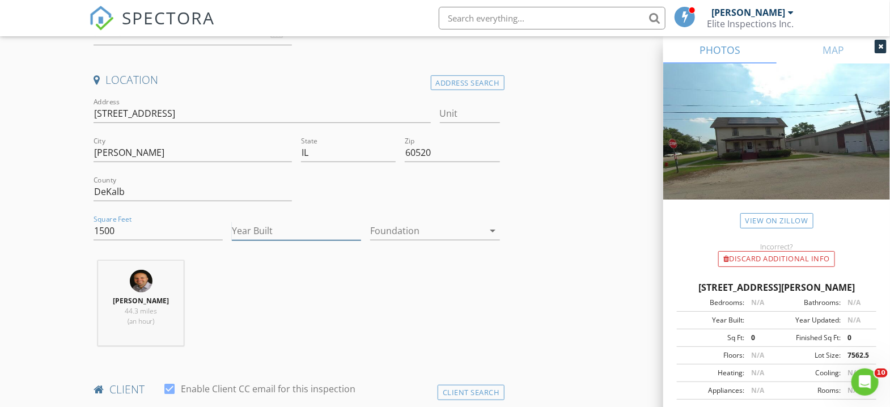
click at [257, 230] on input "Year Built" at bounding box center [296, 231] width 129 height 19
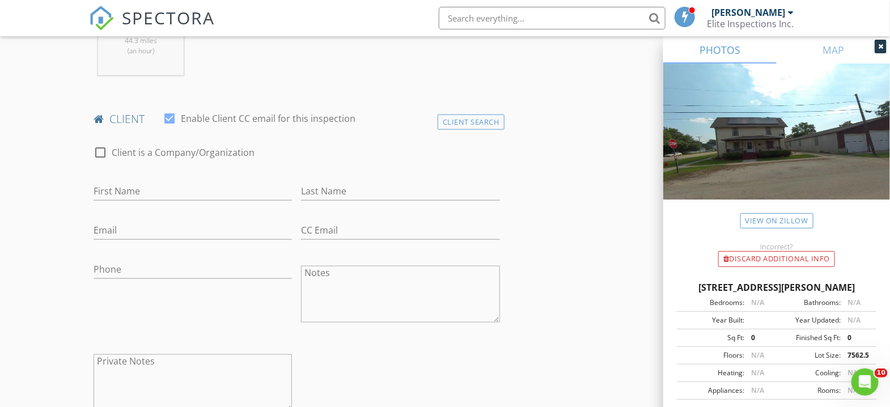
scroll to position [529, 0]
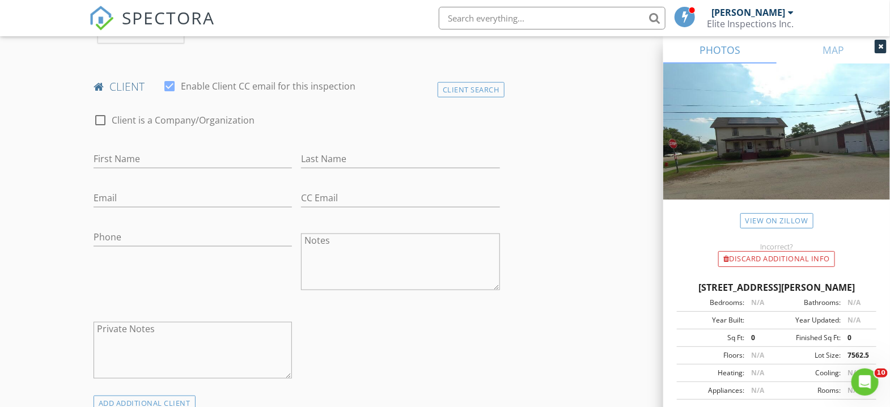
type input "1909"
click at [149, 160] on input "First Name" at bounding box center [193, 159] width 198 height 19
type input "Patrycja"
click at [342, 159] on input "Last Name" at bounding box center [400, 159] width 198 height 19
type input "Radzik"
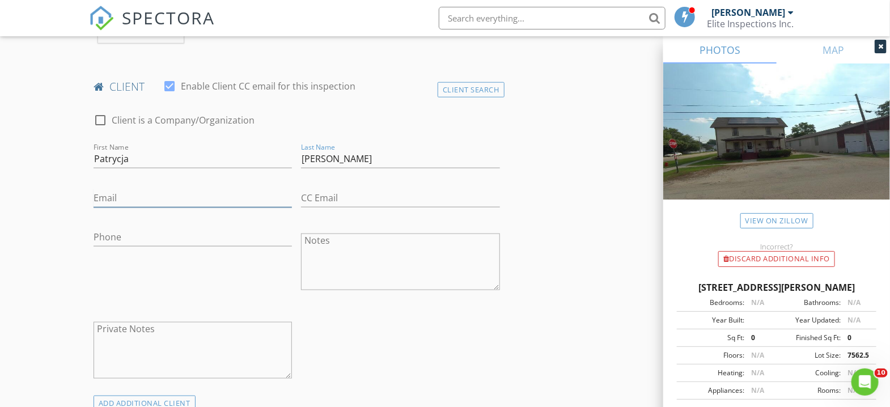
click at [141, 201] on input "Email" at bounding box center [193, 198] width 198 height 19
type input "psprettypaints@gmail.com"
click at [366, 198] on input "CC Email" at bounding box center [400, 198] width 198 height 19
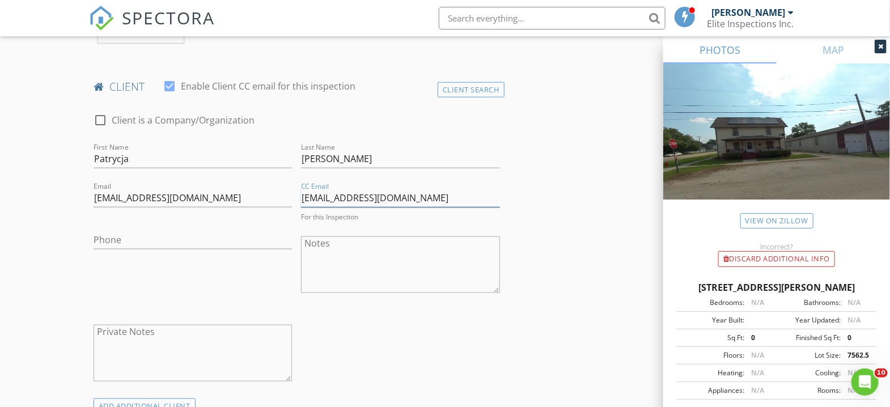
type input "ca6363@comcast.net"
click at [207, 239] on input "Phone" at bounding box center [193, 237] width 198 height 19
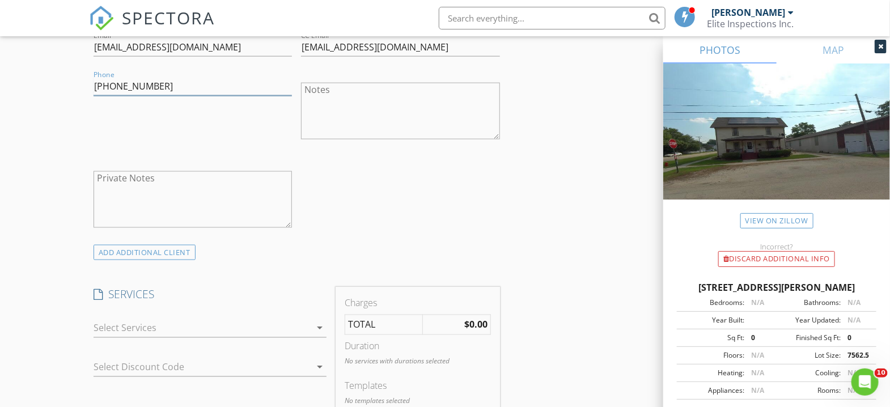
scroll to position [756, 0]
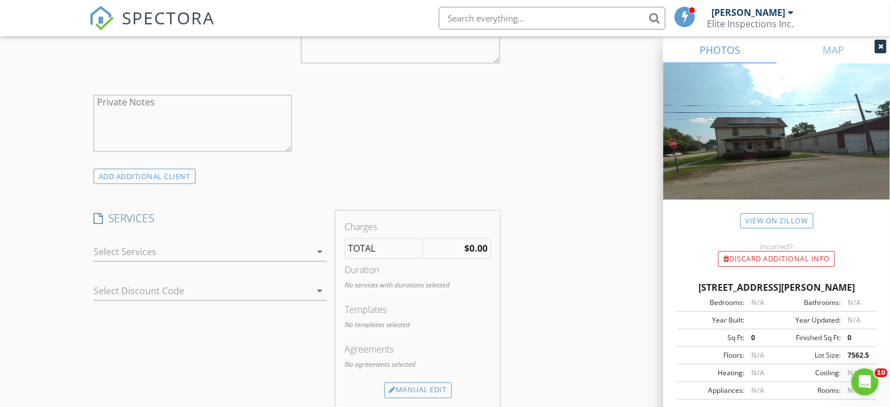
type input "630-802-3652"
click at [321, 251] on icon "arrow_drop_down" at bounding box center [320, 253] width 14 height 14
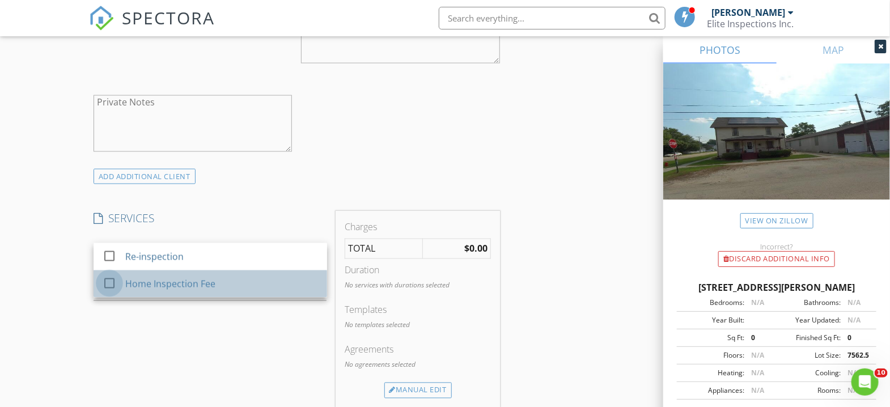
click at [112, 283] on div at bounding box center [109, 283] width 19 height 19
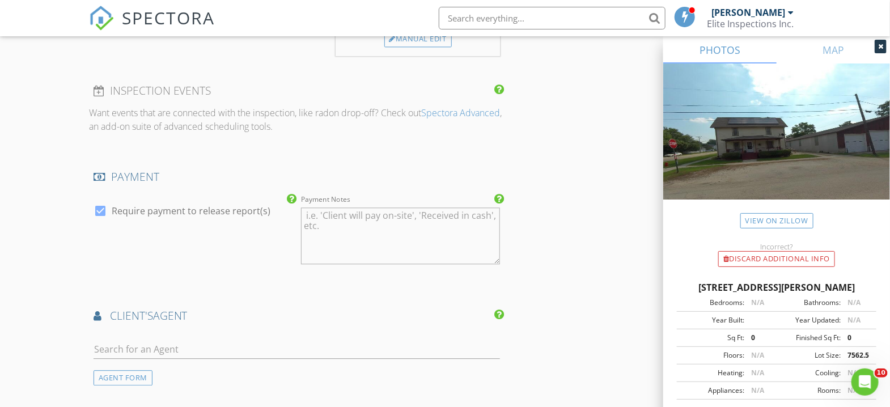
scroll to position [1209, 0]
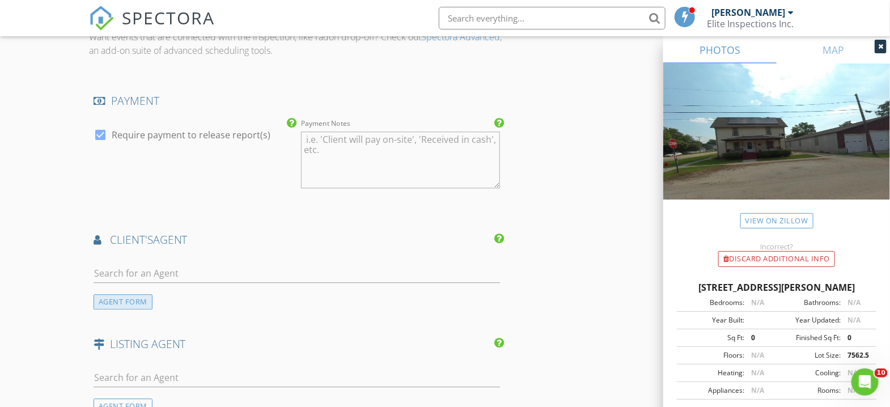
click at [124, 301] on div "AGENT FORM" at bounding box center [123, 301] width 59 height 15
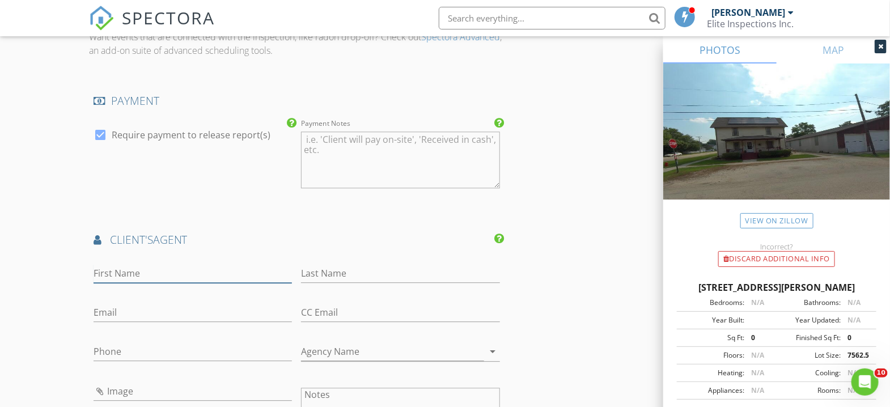
click at [138, 273] on input "First Name" at bounding box center [193, 273] width 198 height 19
type input "[PERSON_NAME]"
click at [332, 266] on input "Last Name" at bounding box center [400, 273] width 198 height 19
type input "[PERSON_NAME]"
click at [335, 350] on input "Agency Name" at bounding box center [392, 351] width 183 height 19
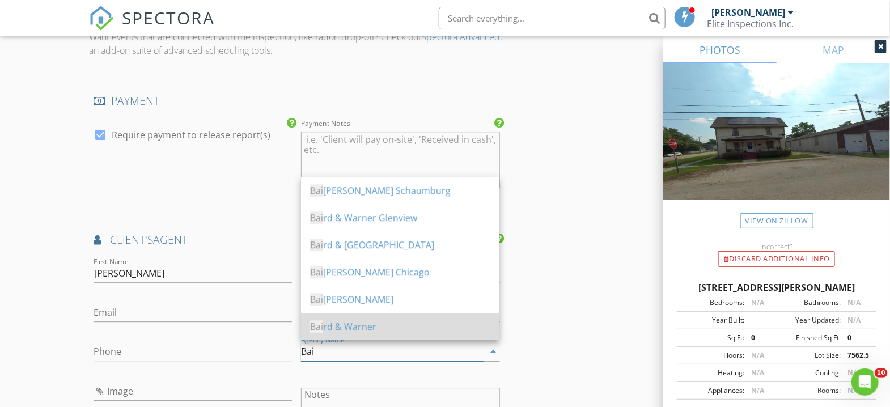
click at [361, 325] on div "Bai rd & Warner" at bounding box center [400, 327] width 180 height 14
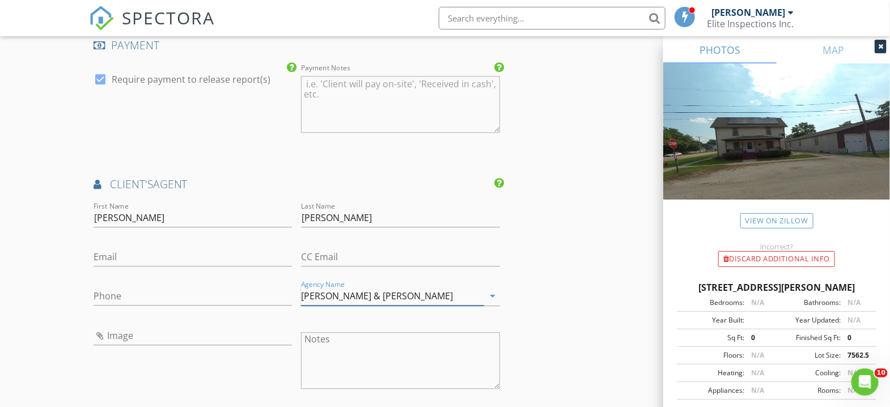
scroll to position [1360, 0]
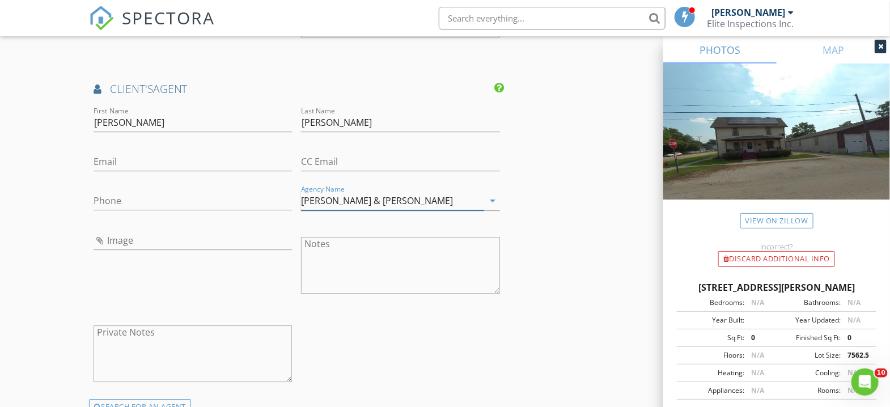
type input "[PERSON_NAME] & [PERSON_NAME]"
click at [163, 197] on input "Phone" at bounding box center [193, 201] width 198 height 19
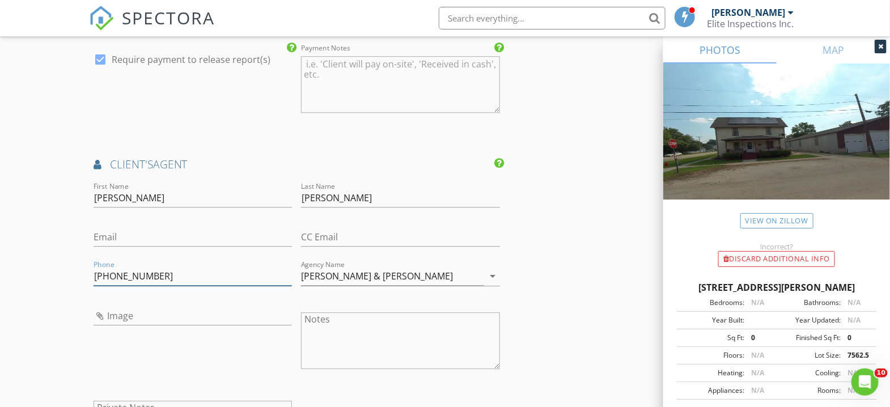
type input "[PHONE_NUMBER]"
click at [121, 235] on input "Email" at bounding box center [193, 237] width 198 height 19
type input "[PERSON_NAME][EMAIL_ADDRESS][PERSON_NAME][DOMAIN_NAME]"
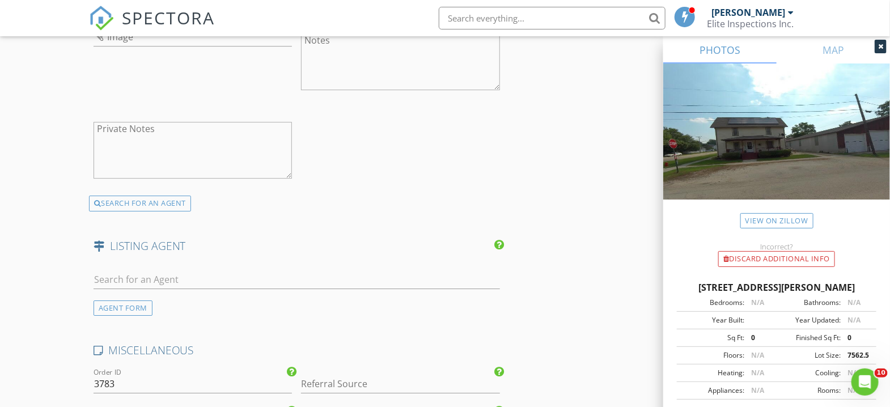
scroll to position [1587, 0]
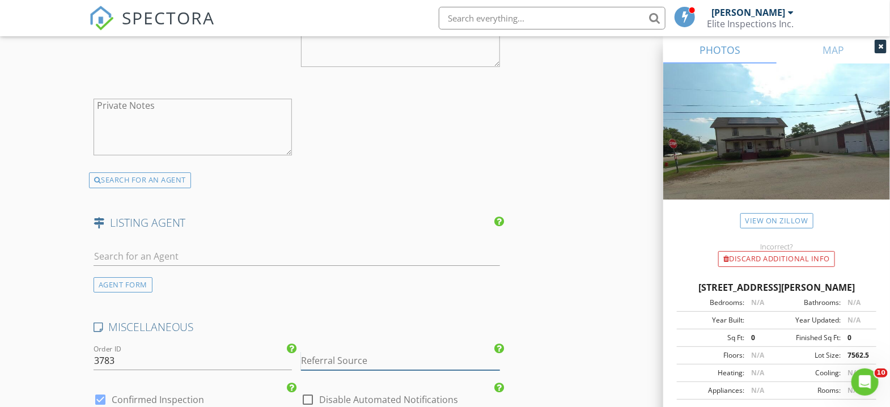
click at [341, 361] on input "Referral Source" at bounding box center [400, 361] width 198 height 19
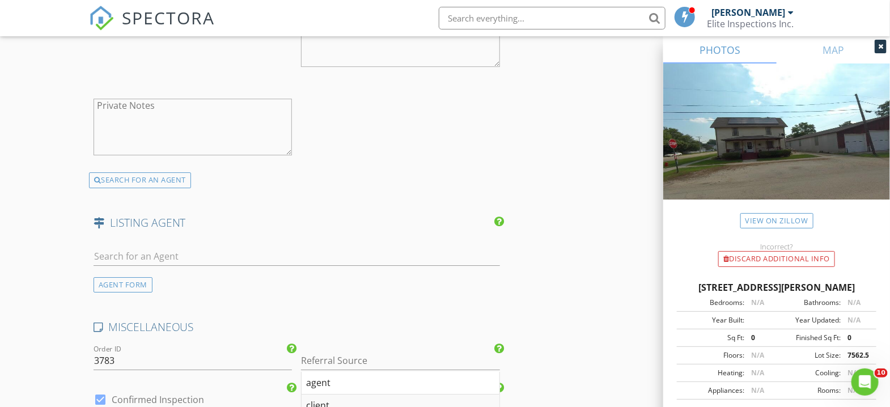
click at [323, 400] on div "client" at bounding box center [400, 406] width 197 height 23
type input "client"
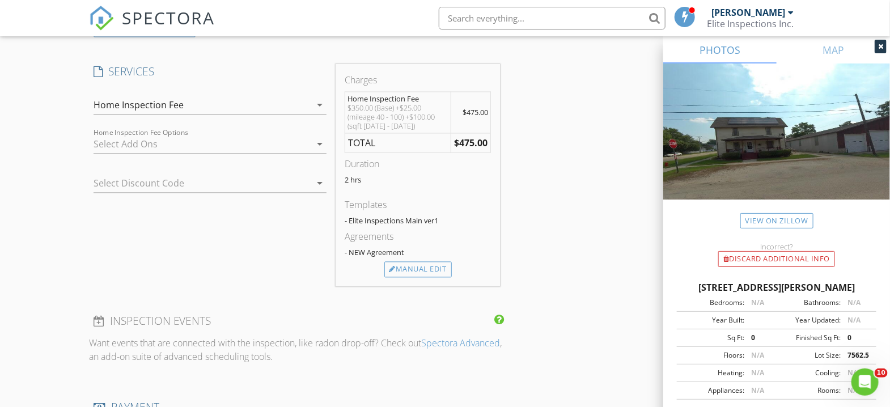
scroll to position [907, 0]
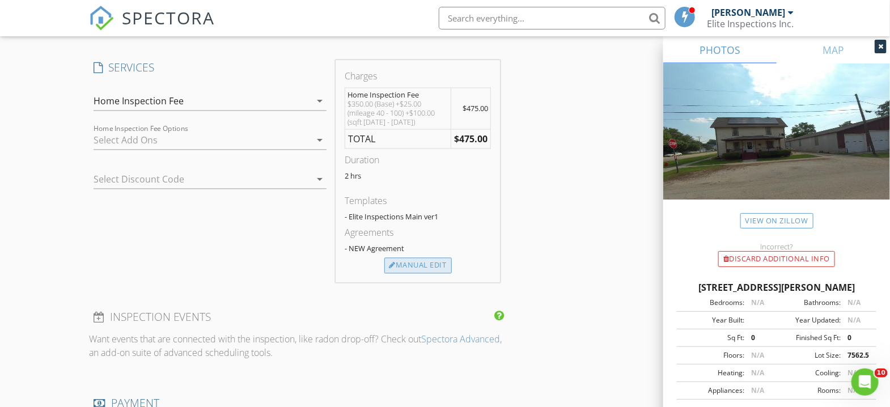
click at [420, 269] on div "Manual Edit" at bounding box center [417, 266] width 67 height 16
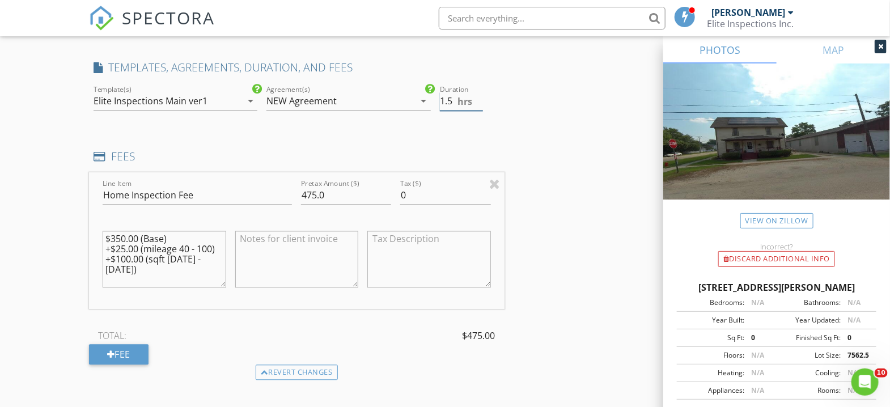
type input "1.5"
click at [482, 104] on input "1.5" at bounding box center [461, 101] width 43 height 19
click at [318, 194] on input "475.0" at bounding box center [346, 196] width 90 height 19
type input "480.0"
drag, startPoint x: 117, startPoint y: 247, endPoint x: 125, endPoint y: 248, distance: 8.1
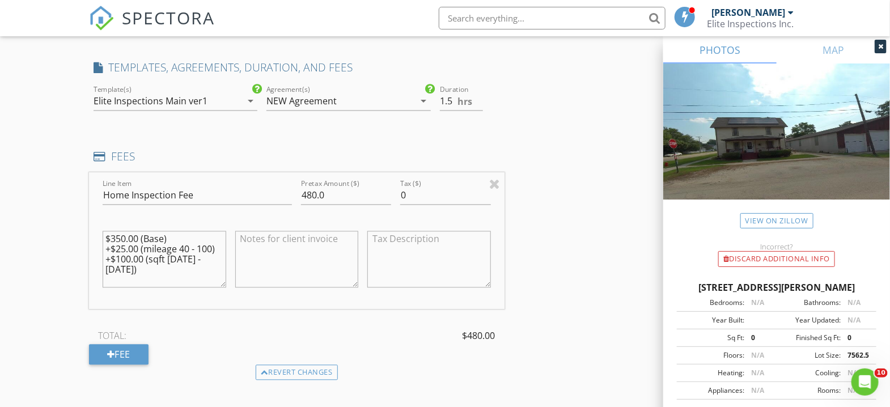
click at [125, 248] on textarea "$350.00 (Base) +$25.00 (mileage 40 - 100) +$100.00 (sqft 1100 - 2000)" at bounding box center [165, 259] width 124 height 57
type textarea "$350.00 (Base) +$30.00 (mileage 40 - 100) +$100.00 (sqft 1100 - 2000)"
click at [291, 254] on textarea at bounding box center [297, 259] width 124 height 57
drag, startPoint x: 301, startPoint y: 194, endPoint x: 314, endPoint y: 196, distance: 13.7
click at [314, 196] on input "480.0" at bounding box center [346, 196] width 90 height 19
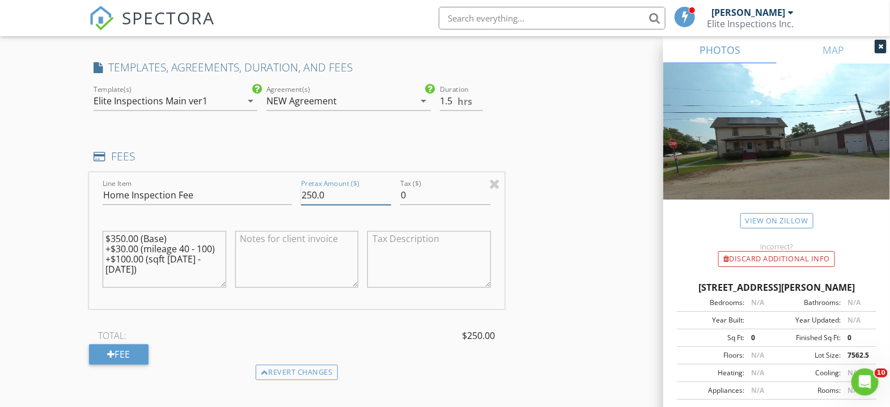
type input "250.0"
click at [268, 240] on textarea at bounding box center [297, 259] width 124 height 57
type textarea "$230 Discount"
drag, startPoint x: 115, startPoint y: 247, endPoint x: 120, endPoint y: 248, distance: 5.8
click at [120, 248] on textarea "$350.00 (Base) +$30.00 (mileage 40 - 100) +$100.00 (sqft 1100 - 2000)" at bounding box center [165, 259] width 124 height 57
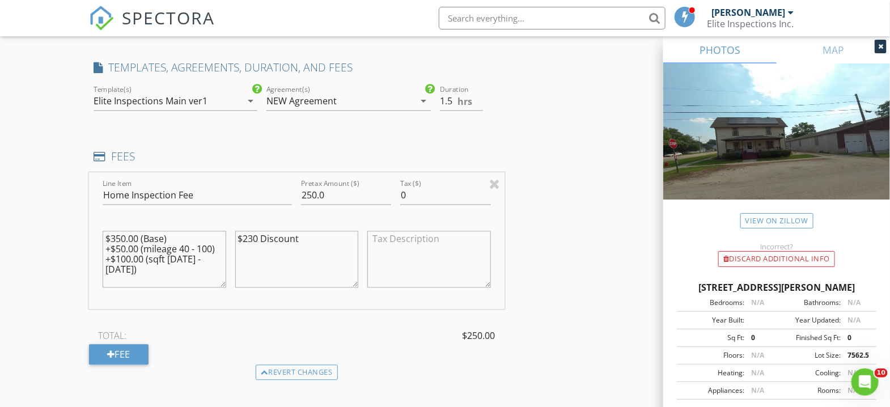
type textarea "$350.00 (Base) +$50.00 (mileage 40 - 100) +$100.00 (sqft [DATE] - [DATE])"
click at [251, 236] on textarea "$230 Discount" at bounding box center [297, 259] width 124 height 57
click at [238, 235] on textarea "$250 Discount" at bounding box center [297, 259] width 124 height 57
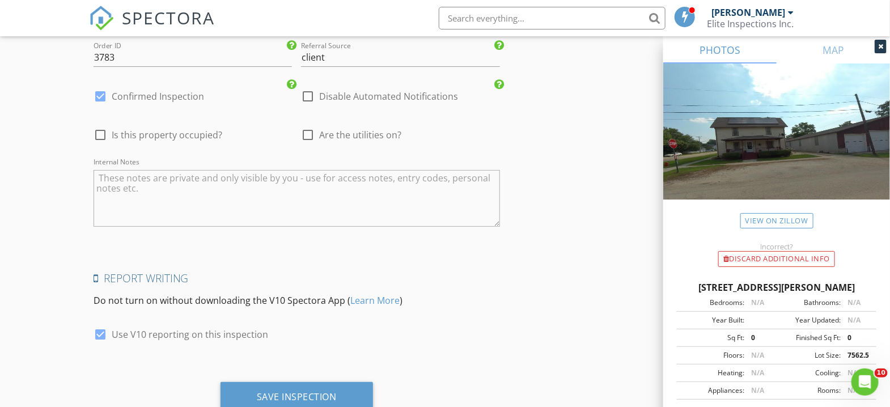
scroll to position [2026, 0]
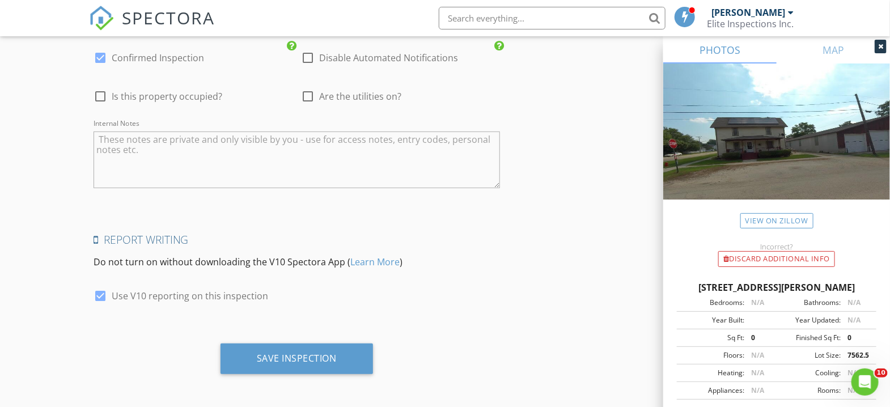
type textarea "50% ($250) Discount"
click at [276, 150] on textarea "Internal Notes" at bounding box center [297, 160] width 407 height 57
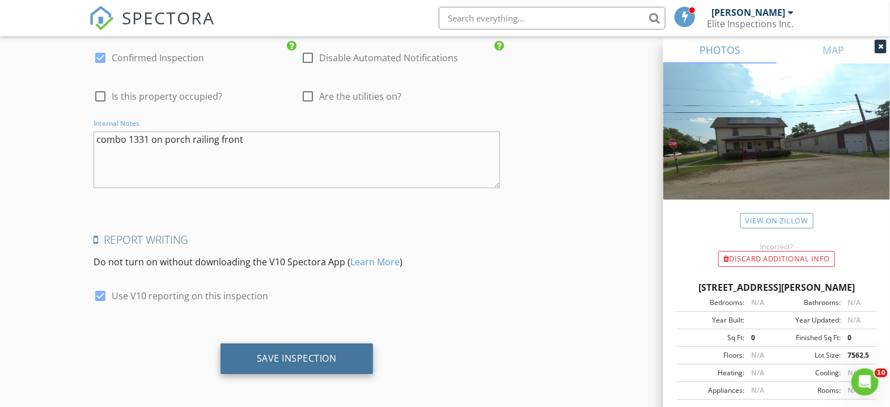
type textarea "combo 1331 on porch railing front"
click at [295, 360] on div "Save Inspection" at bounding box center [297, 358] width 80 height 11
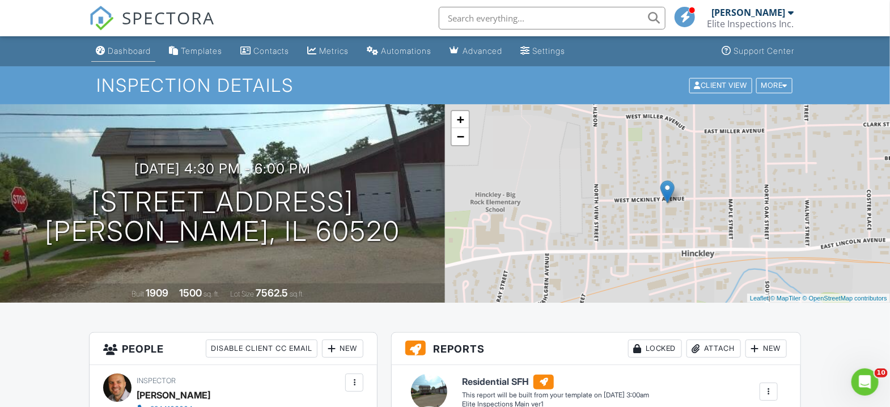
click at [138, 51] on div "Dashboard" at bounding box center [129, 51] width 43 height 10
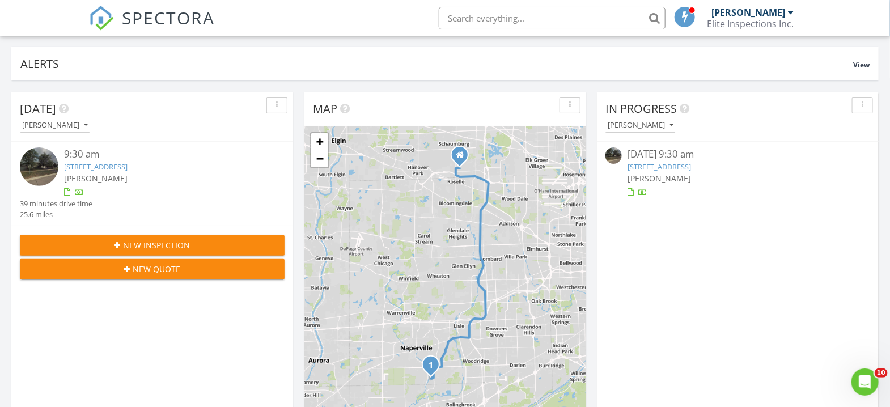
scroll to position [151, 0]
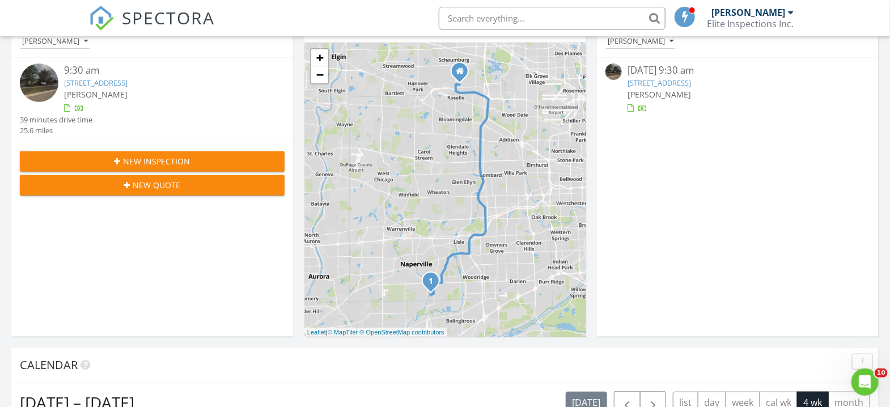
click at [657, 83] on link "1768 Coach Dr, Naperville, IL 60565" at bounding box center [660, 83] width 64 height 10
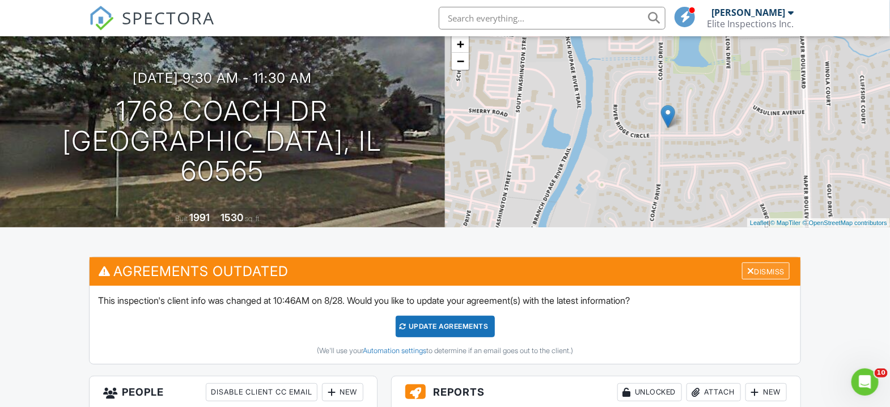
click at [777, 274] on div "Dismiss" at bounding box center [766, 272] width 48 height 18
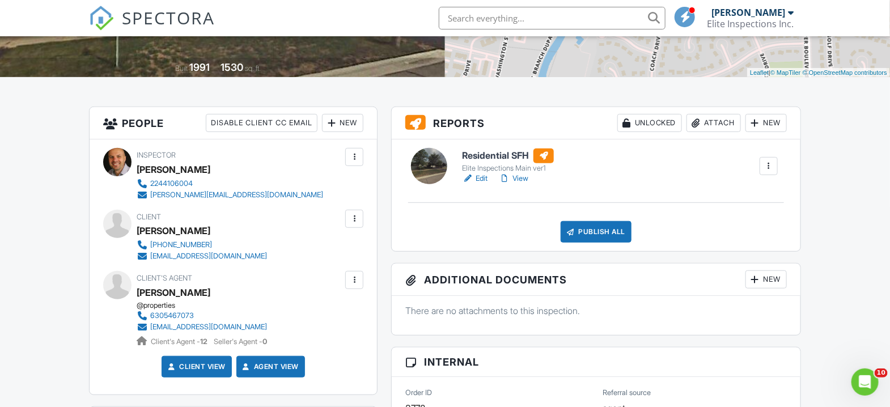
scroll to position [226, 0]
click at [479, 176] on link "Edit" at bounding box center [475, 177] width 26 height 11
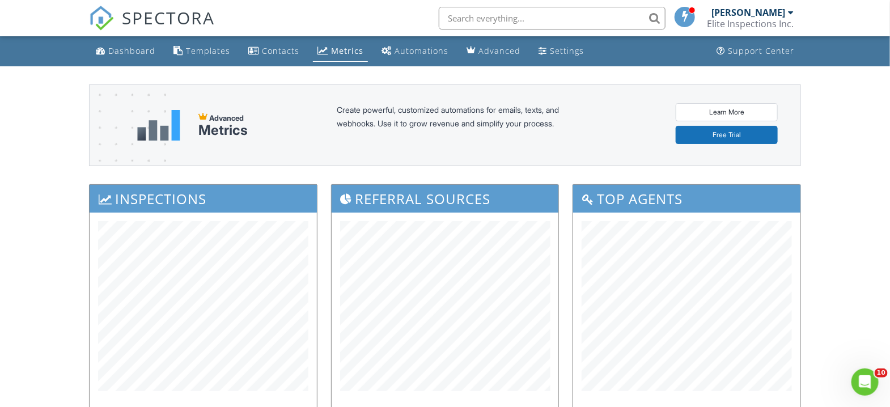
click at [138, 50] on div "Dashboard" at bounding box center [131, 50] width 47 height 11
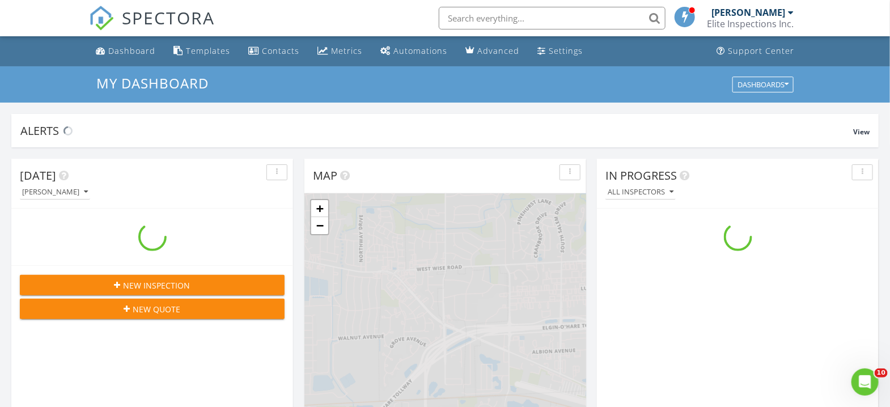
scroll to position [1055, 913]
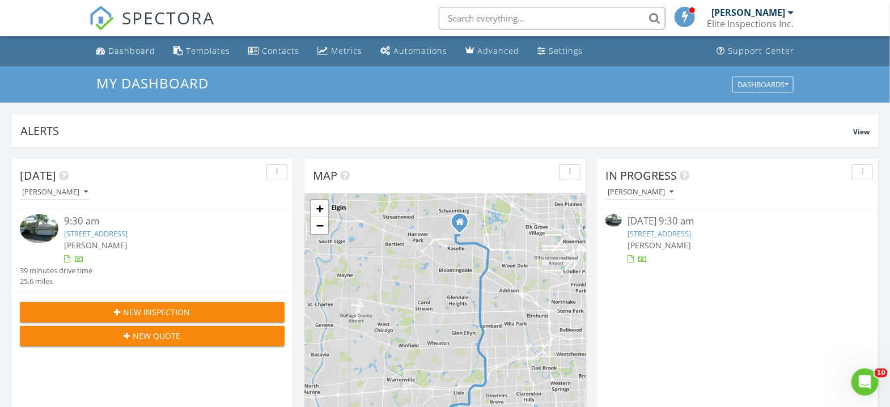
click at [659, 235] on link "[STREET_ADDRESS]" at bounding box center [660, 234] width 64 height 10
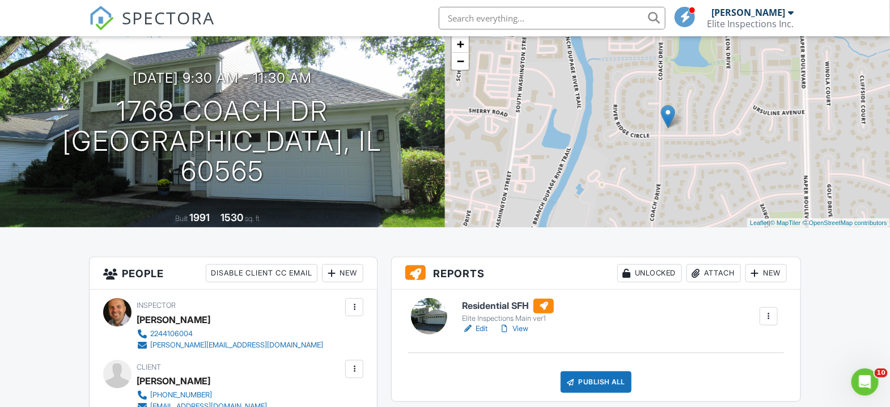
click at [477, 329] on link "Edit" at bounding box center [475, 328] width 26 height 11
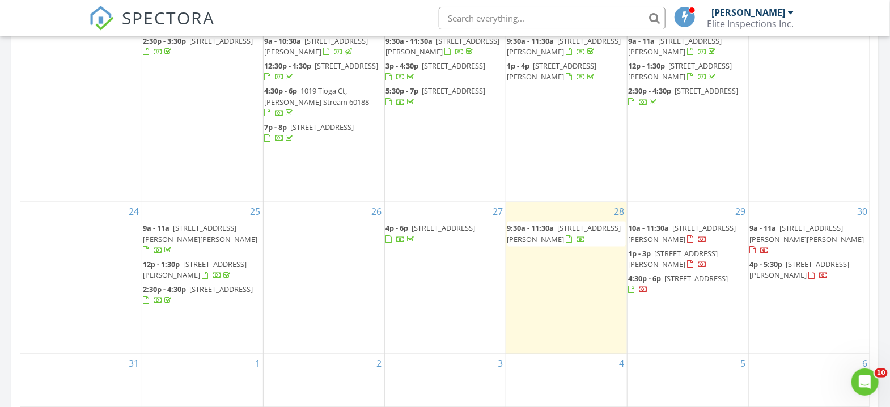
scroll to position [604, 0]
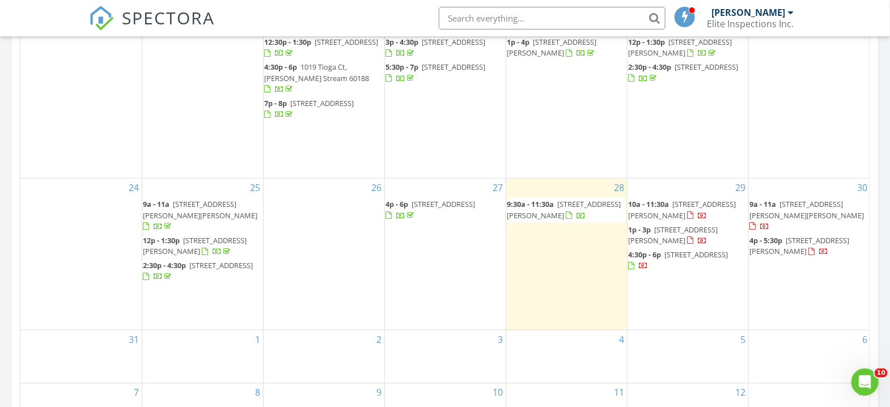
click at [685, 256] on span "194 N May St, Hinckley 60520" at bounding box center [697, 254] width 64 height 10
